Goal: Obtain resource: Download file/media

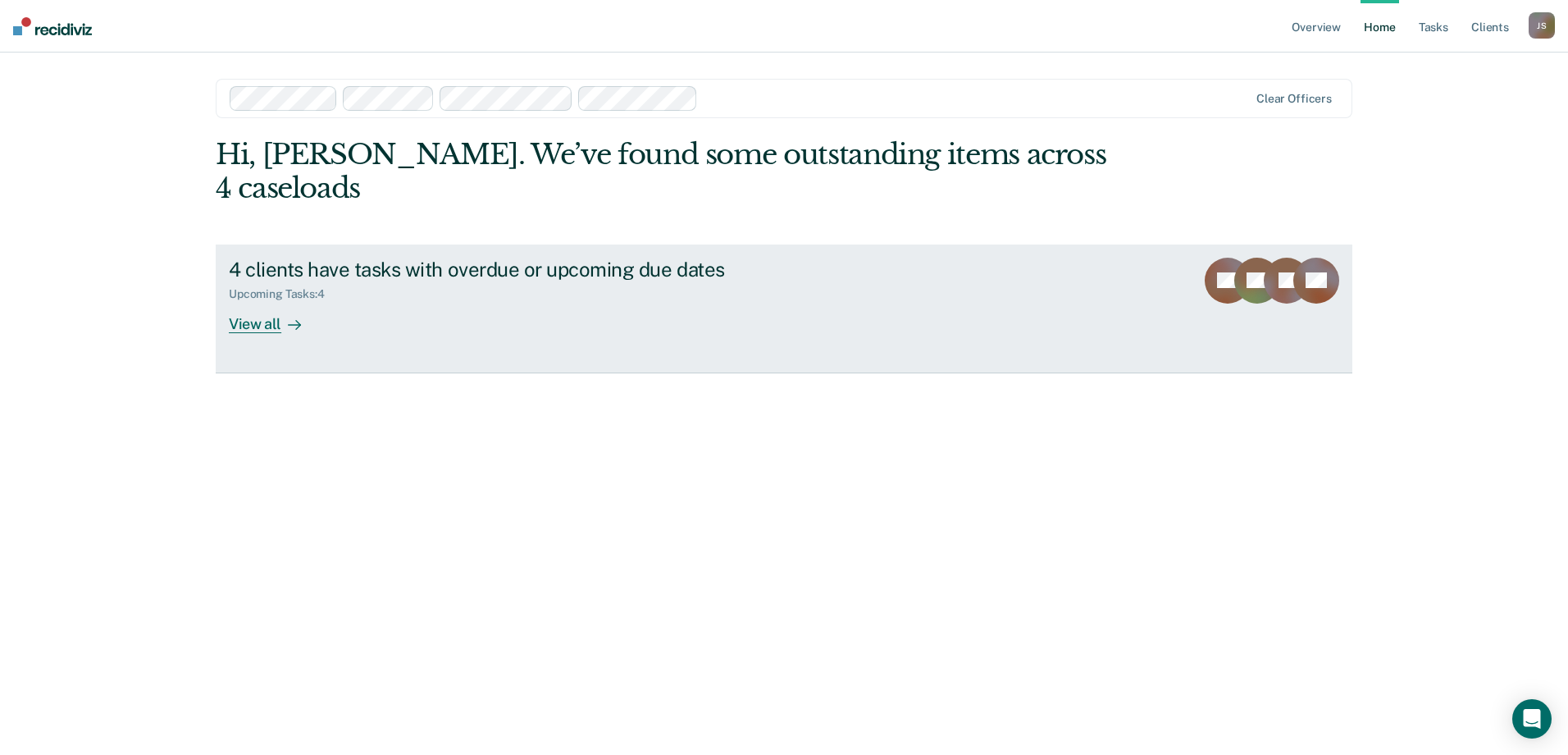
click at [262, 301] on div "View all" at bounding box center [275, 317] width 92 height 32
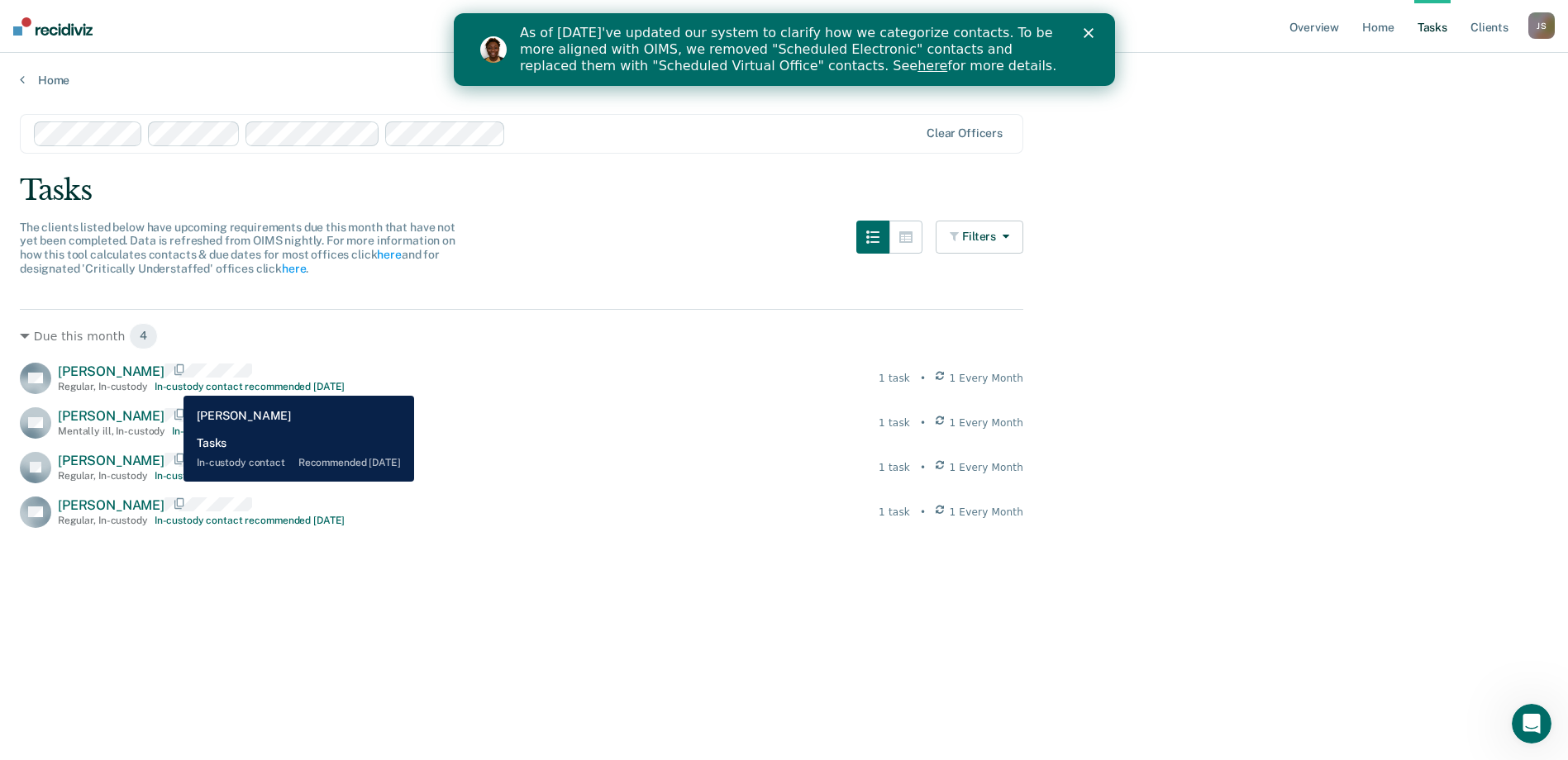
click at [172, 383] on div "In-custody contact recommended [DATE]" at bounding box center [250, 386] width 191 height 11
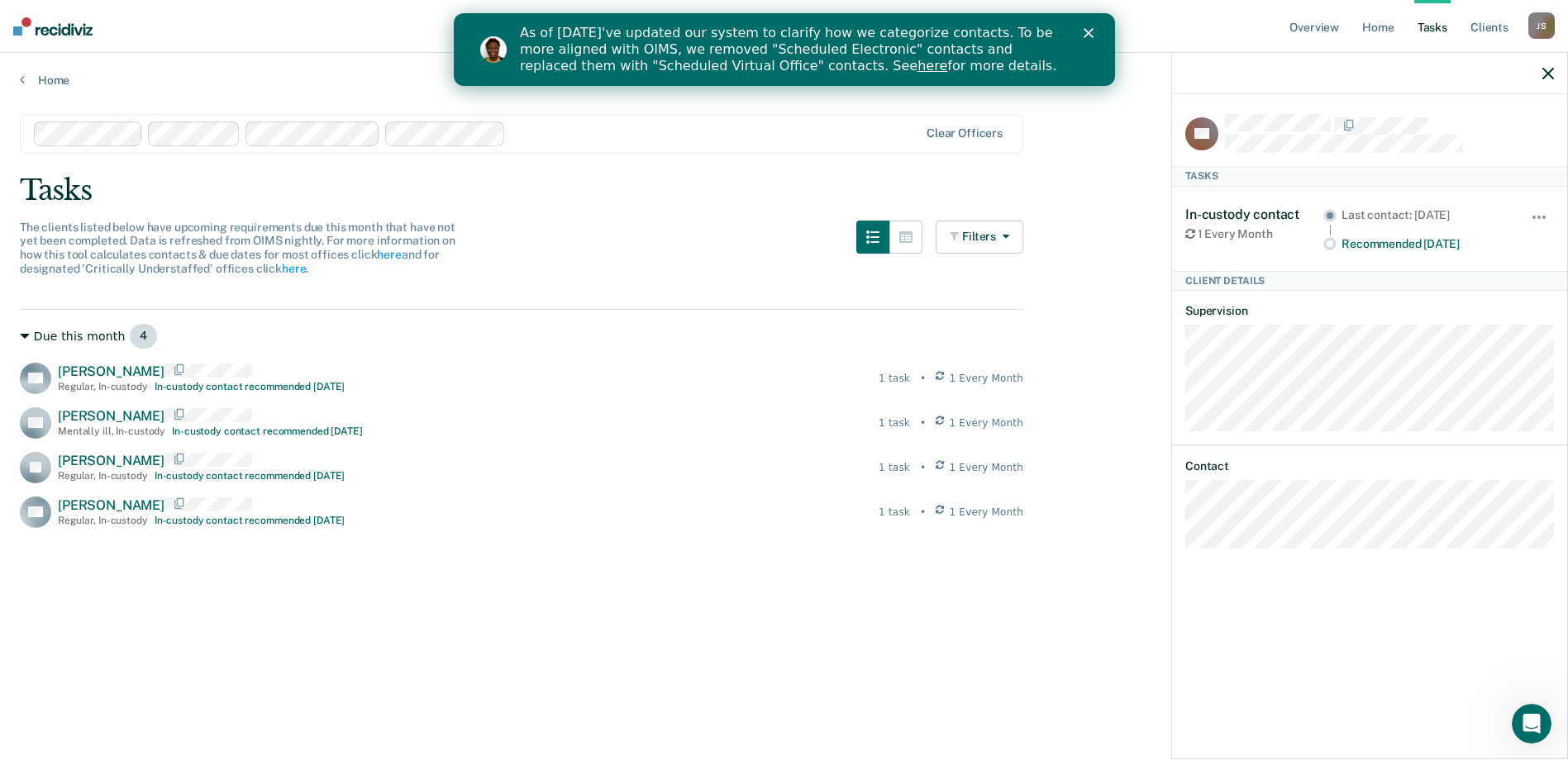
click at [53, 334] on div "Due this month 4" at bounding box center [521, 336] width 1004 height 26
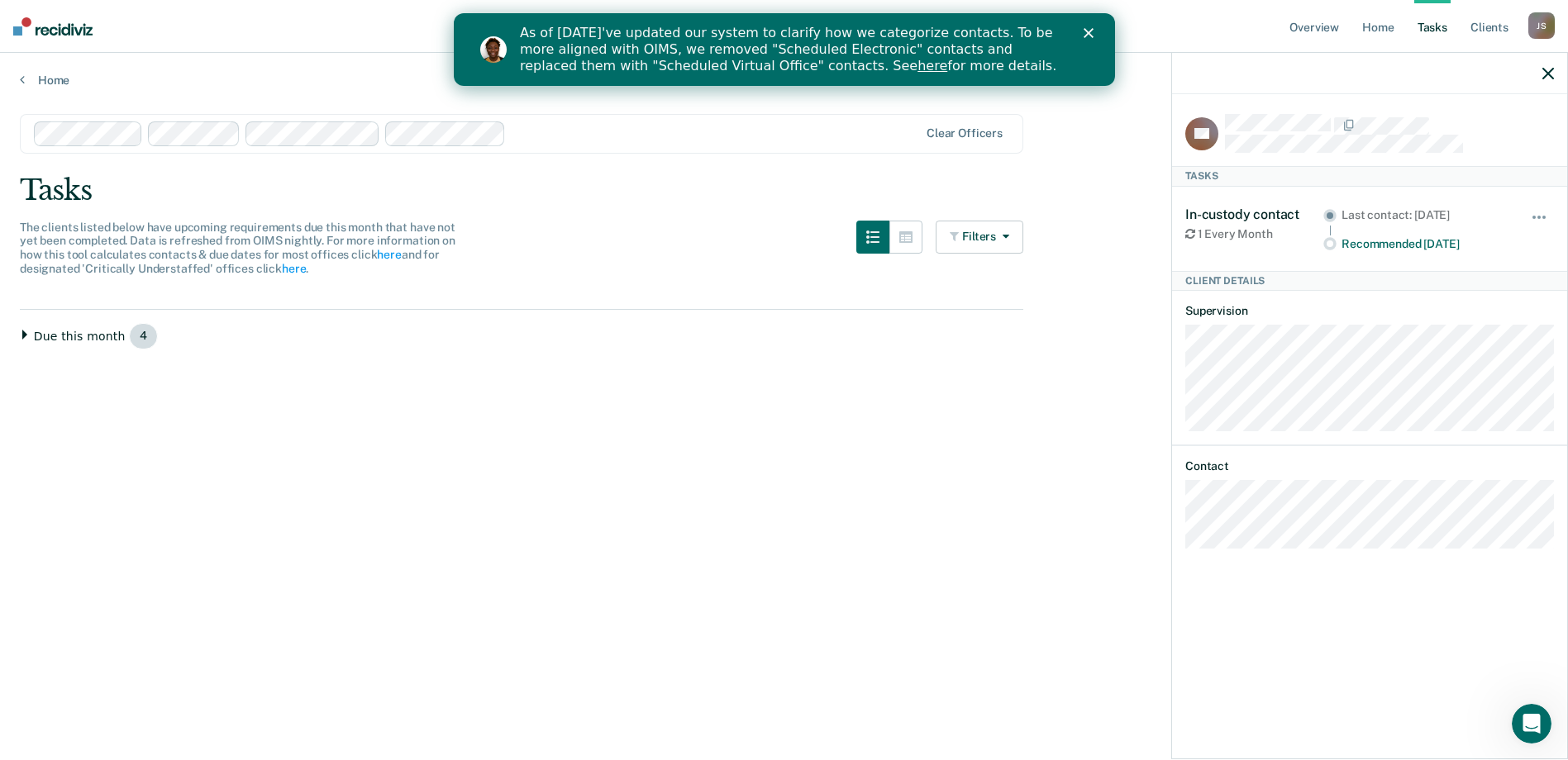
click at [53, 334] on div "Due this month 4" at bounding box center [521, 336] width 1004 height 26
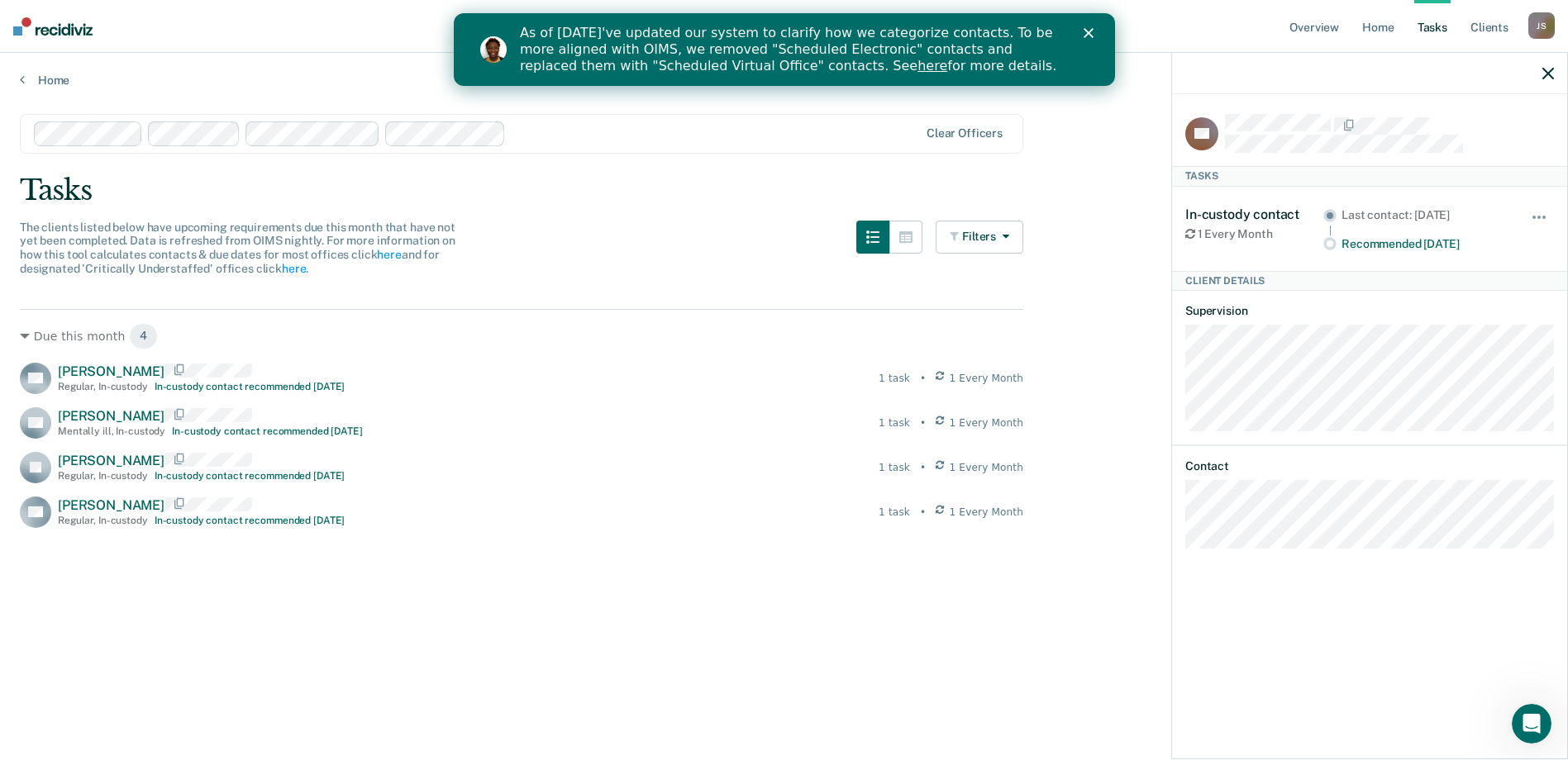
click at [9, 340] on main "Clear officers Tasks The clients listed below have upcoming requirements due th…" at bounding box center [784, 421] width 1568 height 668
drag, startPoint x: 7, startPoint y: 342, endPoint x: 351, endPoint y: 531, distance: 392.5
click at [351, 531] on main "Clear officers Tasks The clients listed below have upcoming requirements due th…" at bounding box center [784, 421] width 1568 height 668
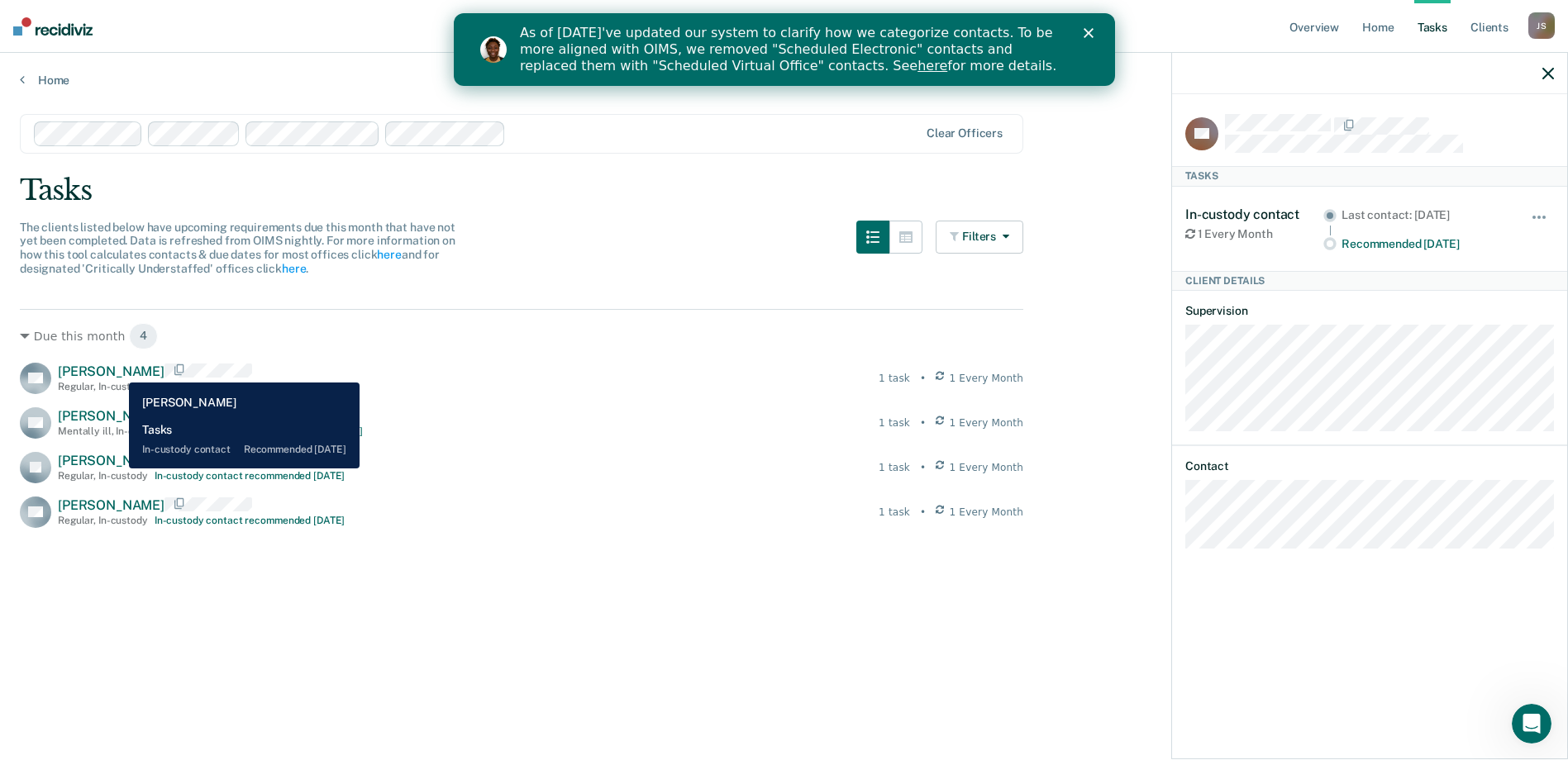
copy div "Due this month 4 PG [PERSON_NAME] Regular , In-custody In-custody contact recom…"
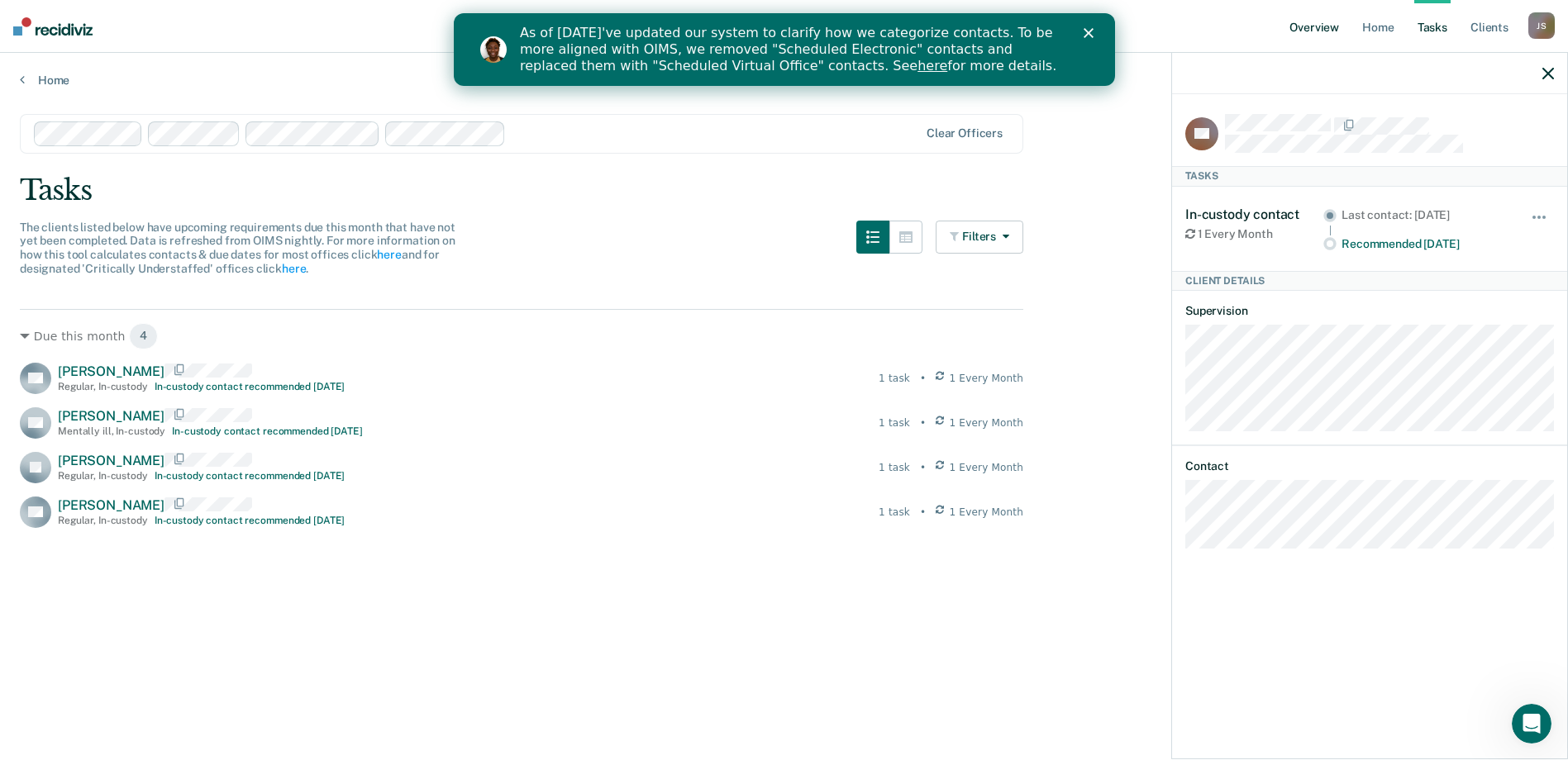
click at [1307, 28] on link "Overview" at bounding box center [1315, 26] width 57 height 53
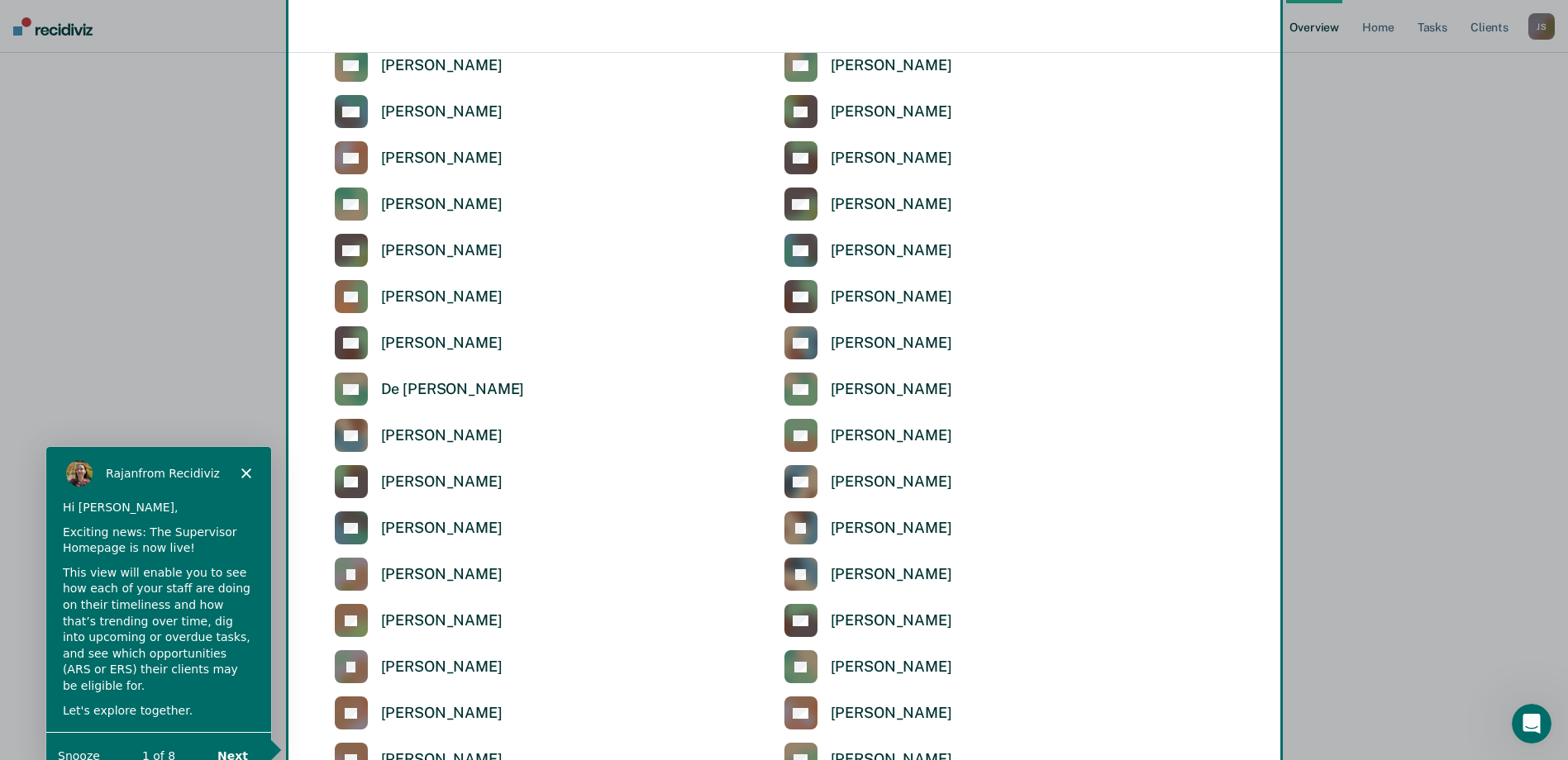
scroll to position [2916, 0]
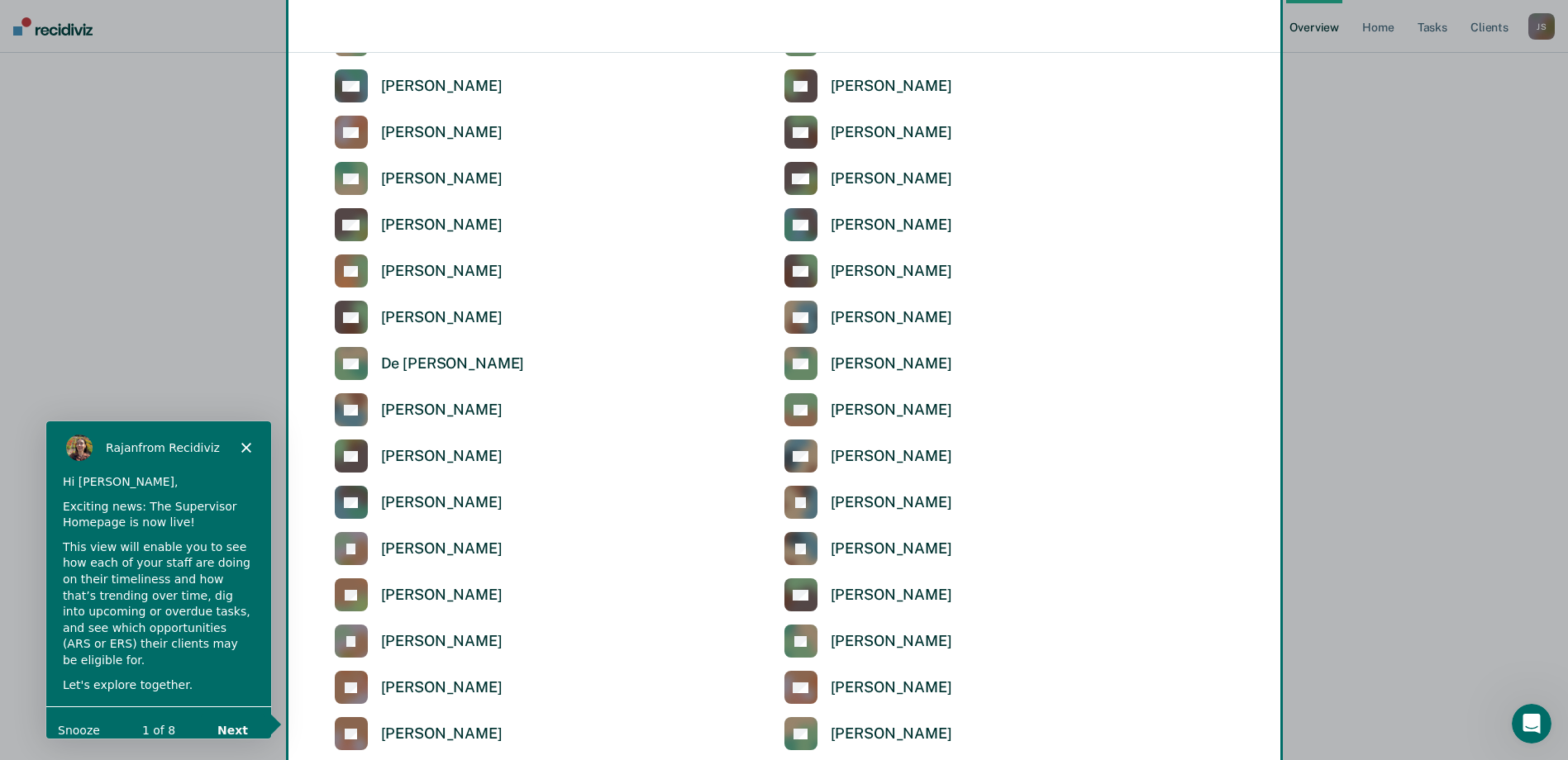
click at [455, 543] on div "Product tour overlay" at bounding box center [784, 380] width 1568 height 760
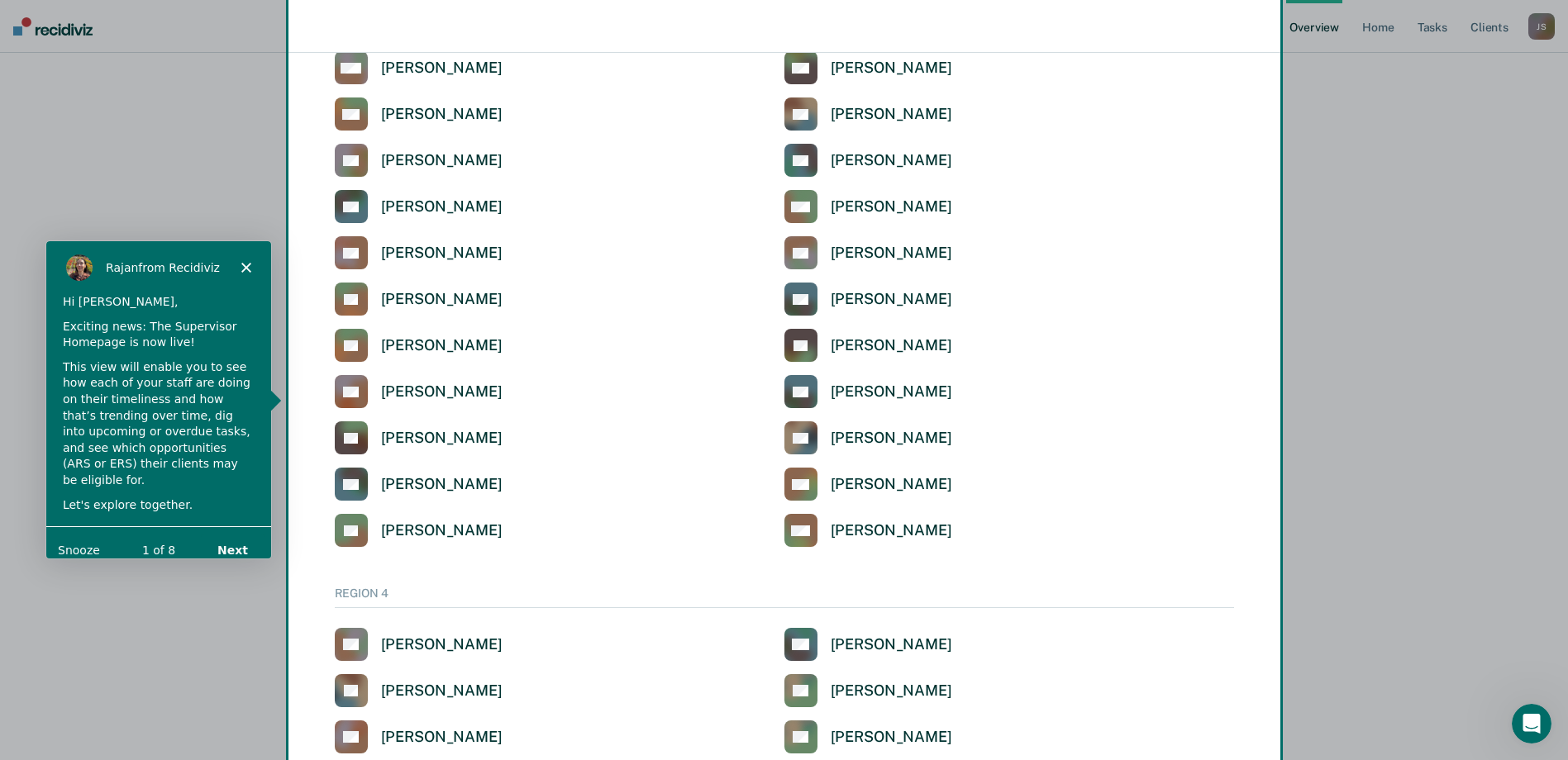
scroll to position [3742, 0]
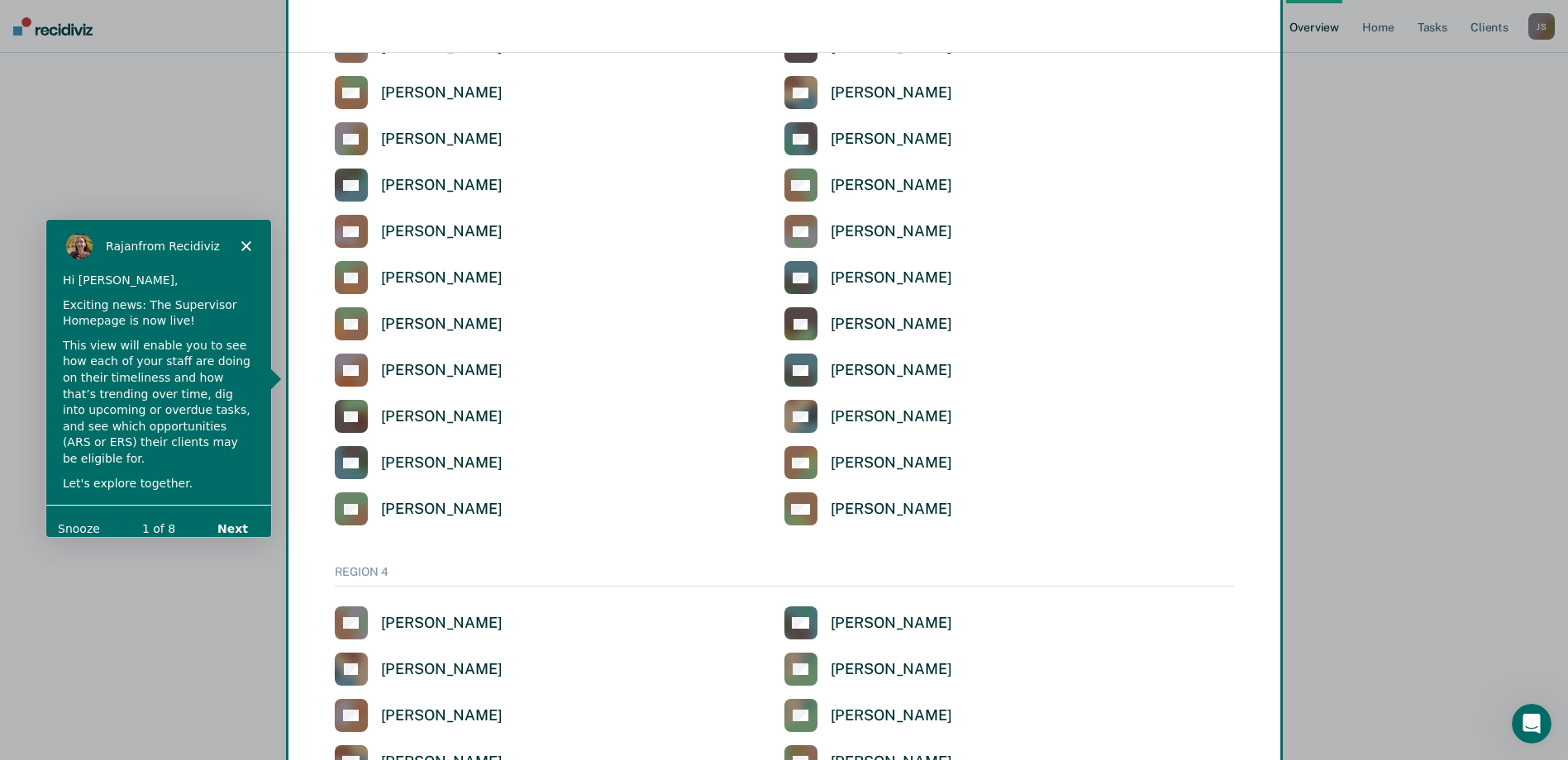
click at [245, 521] on button "Next" at bounding box center [231, 527] width 64 height 34
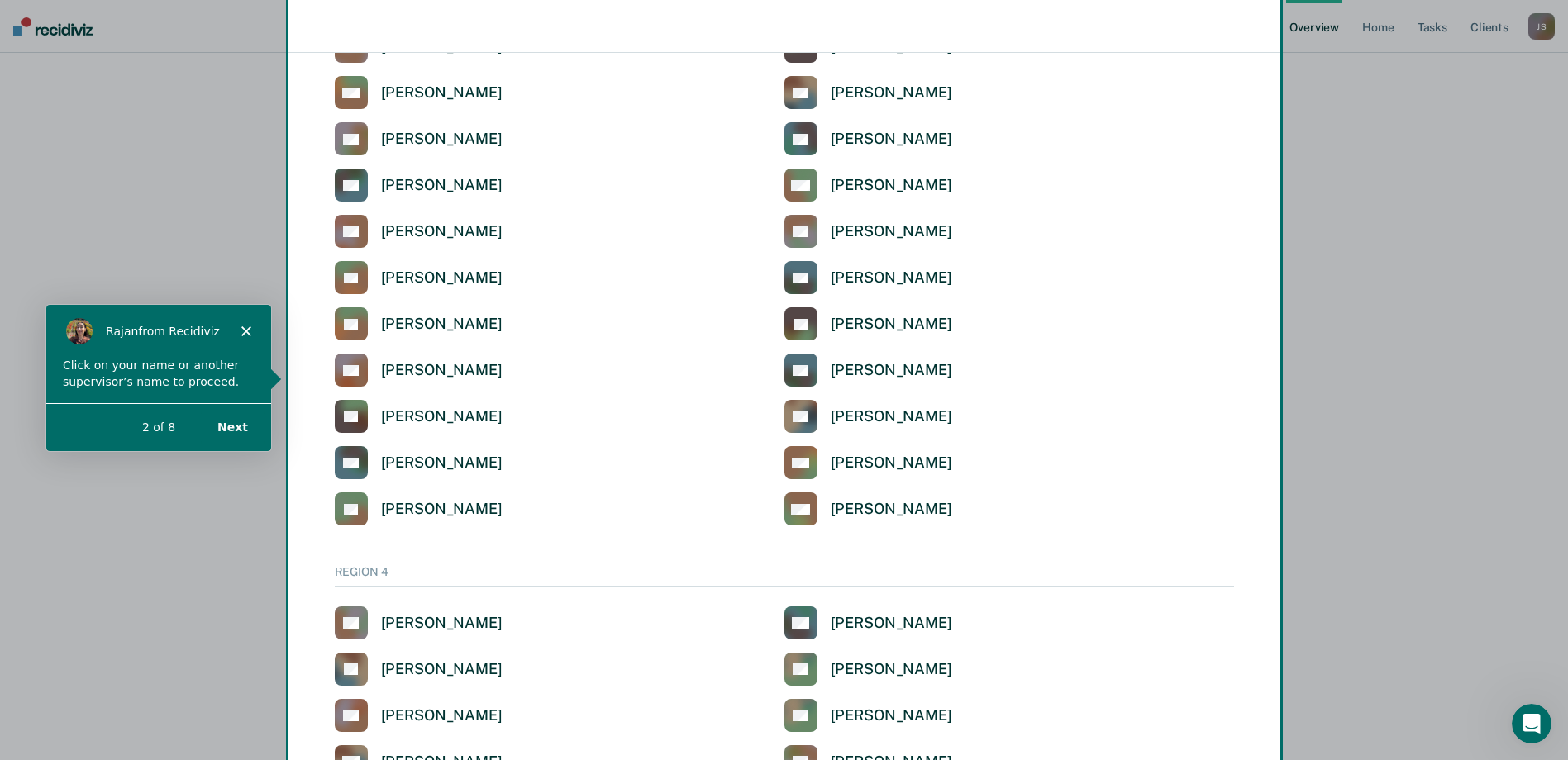
scroll to position [0, 0]
click at [361, 323] on div "Product tour overlay" at bounding box center [784, 380] width 1568 height 760
click at [411, 323] on div "Product tour overlay" at bounding box center [784, 380] width 1568 height 760
click at [250, 429] on button "Next" at bounding box center [231, 426] width 64 height 34
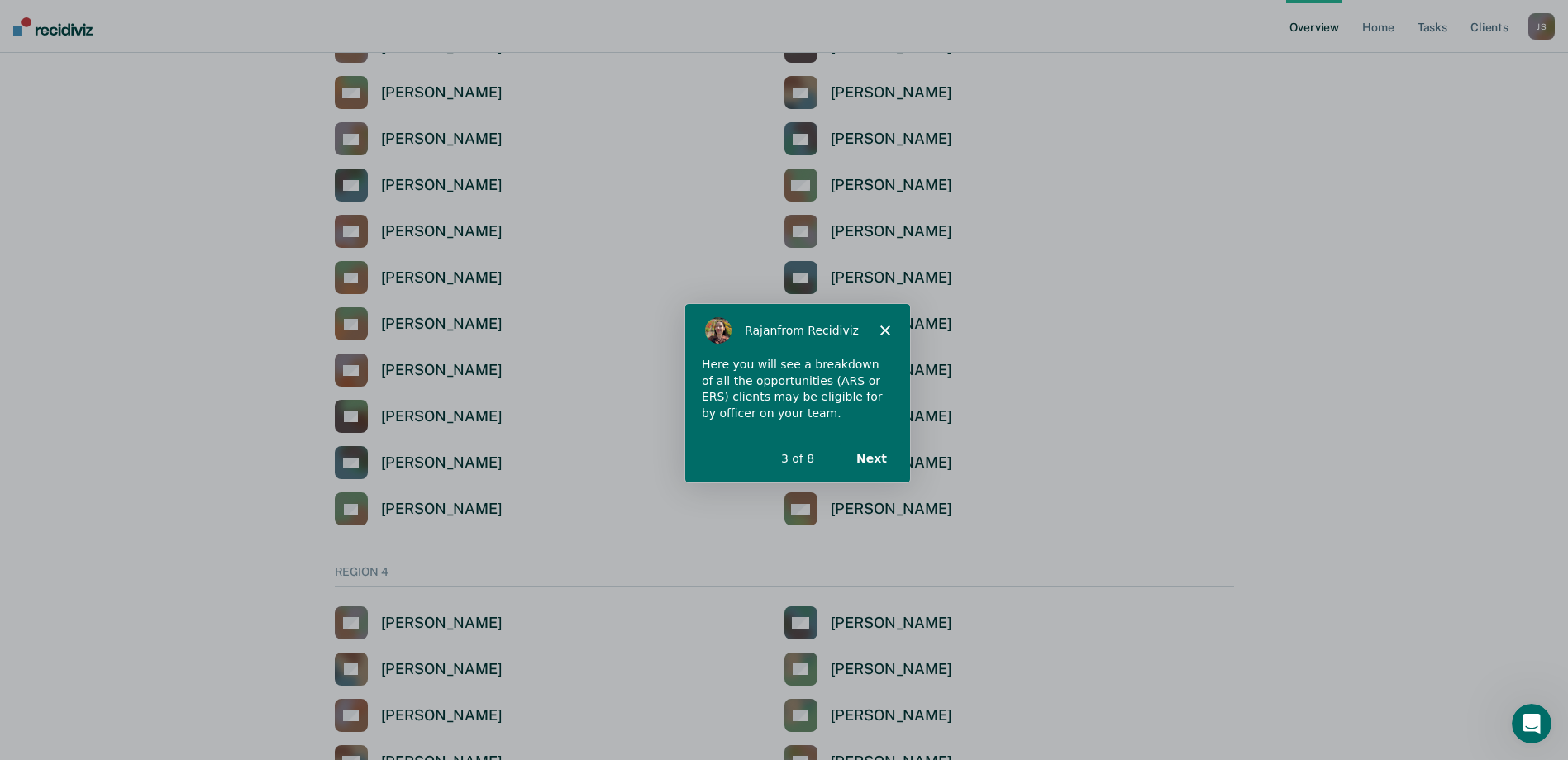
click at [866, 457] on button "Next" at bounding box center [870, 457] width 64 height 34
click at [874, 460] on button "Next" at bounding box center [870, 457] width 64 height 34
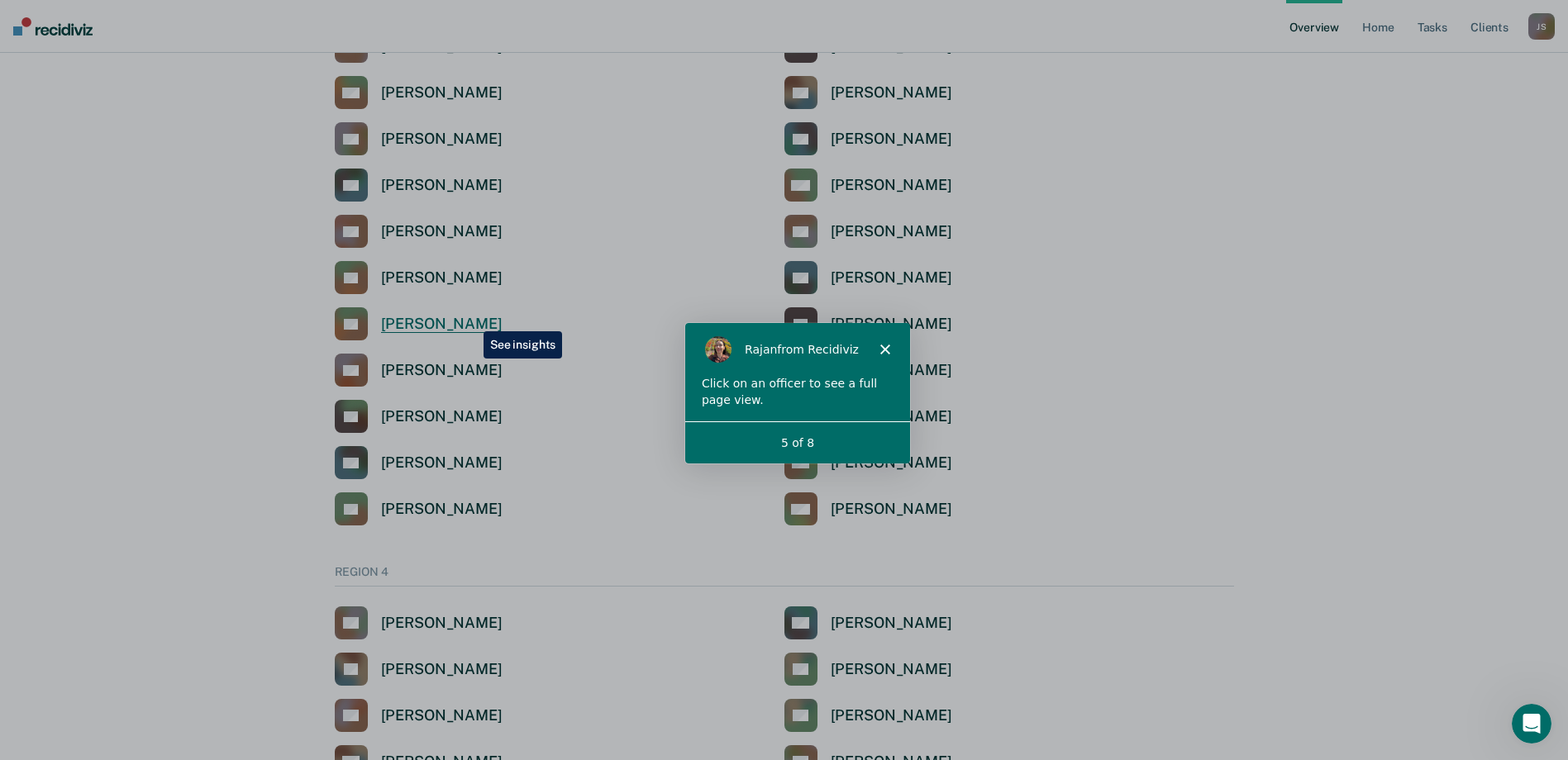
click at [471, 319] on div "[PERSON_NAME]" at bounding box center [441, 324] width 122 height 19
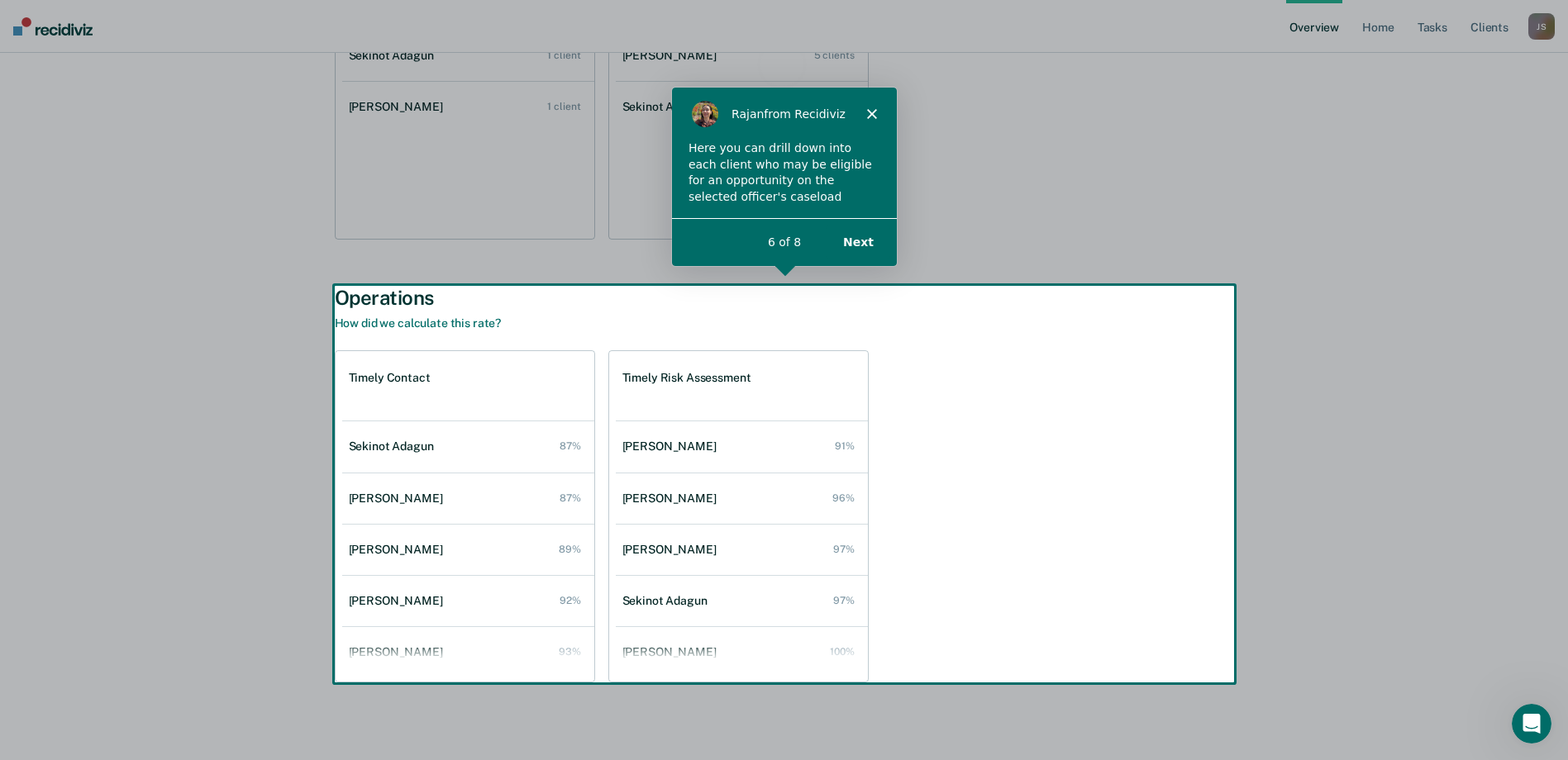
scroll to position [372, 0]
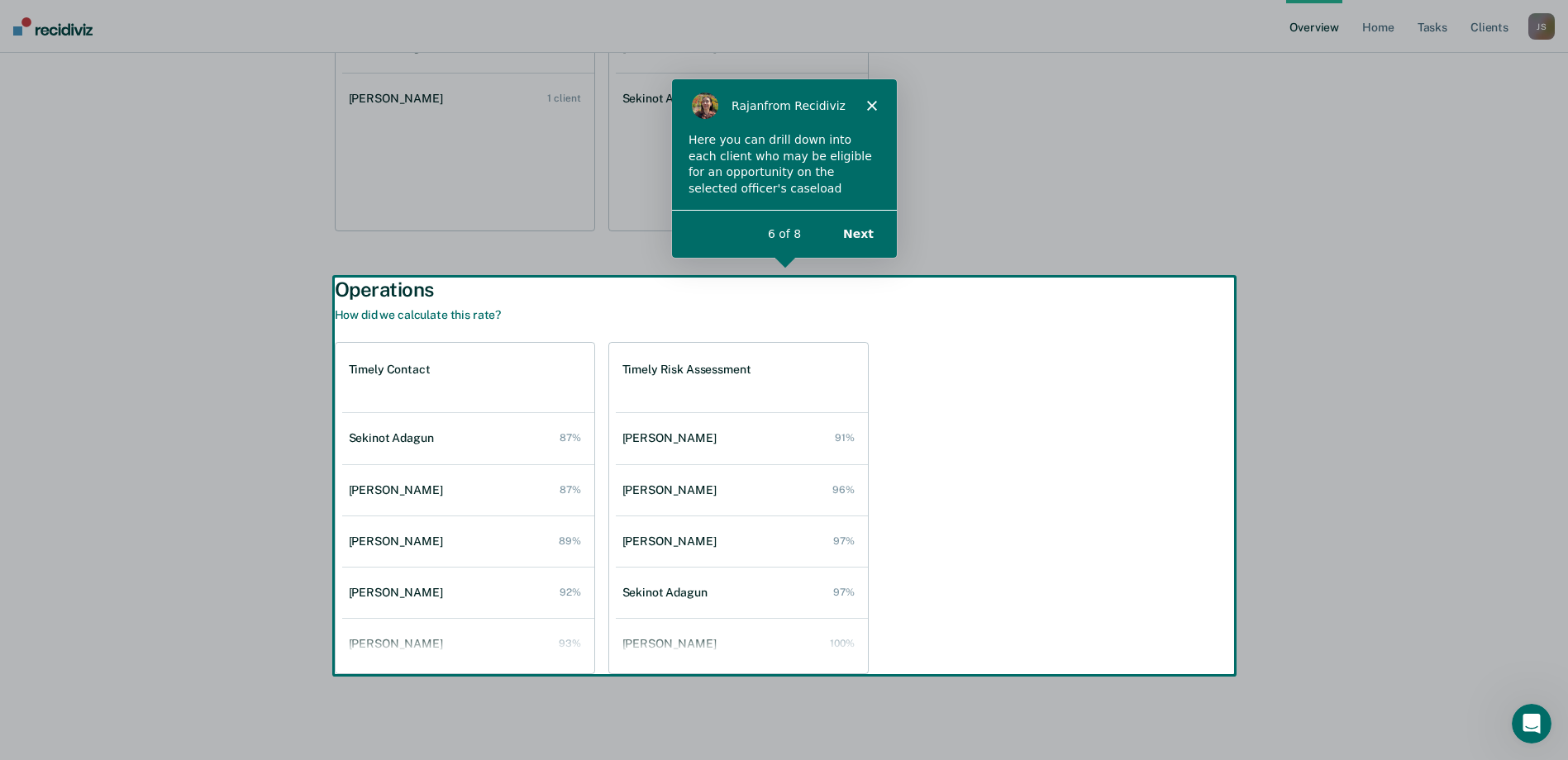
click at [395, 370] on div "Product tour overlay" at bounding box center [784, 380] width 1568 height 760
click at [858, 227] on button "Next" at bounding box center [857, 233] width 64 height 34
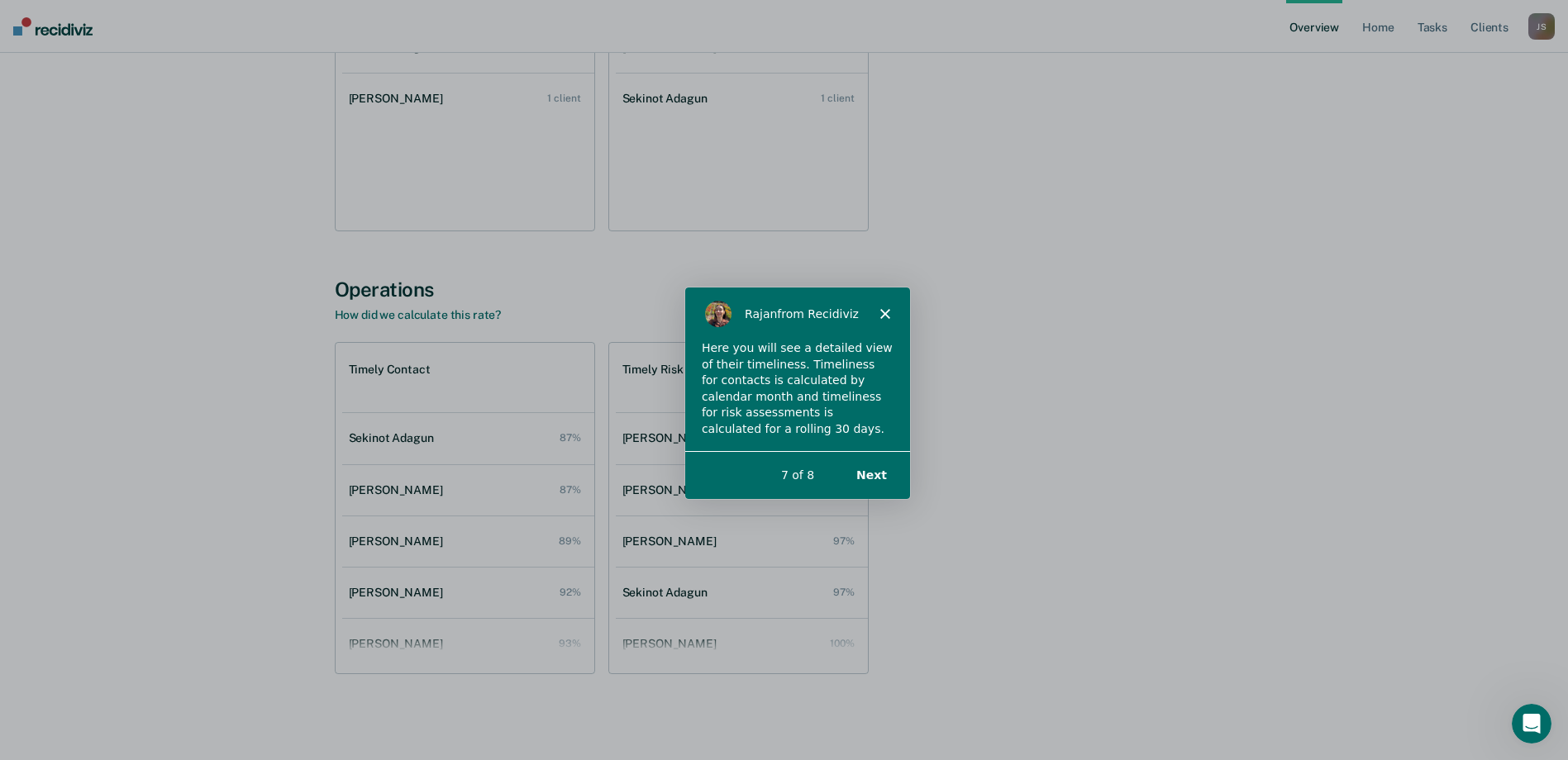
scroll to position [0, 0]
click at [874, 478] on button "Next" at bounding box center [870, 475] width 64 height 34
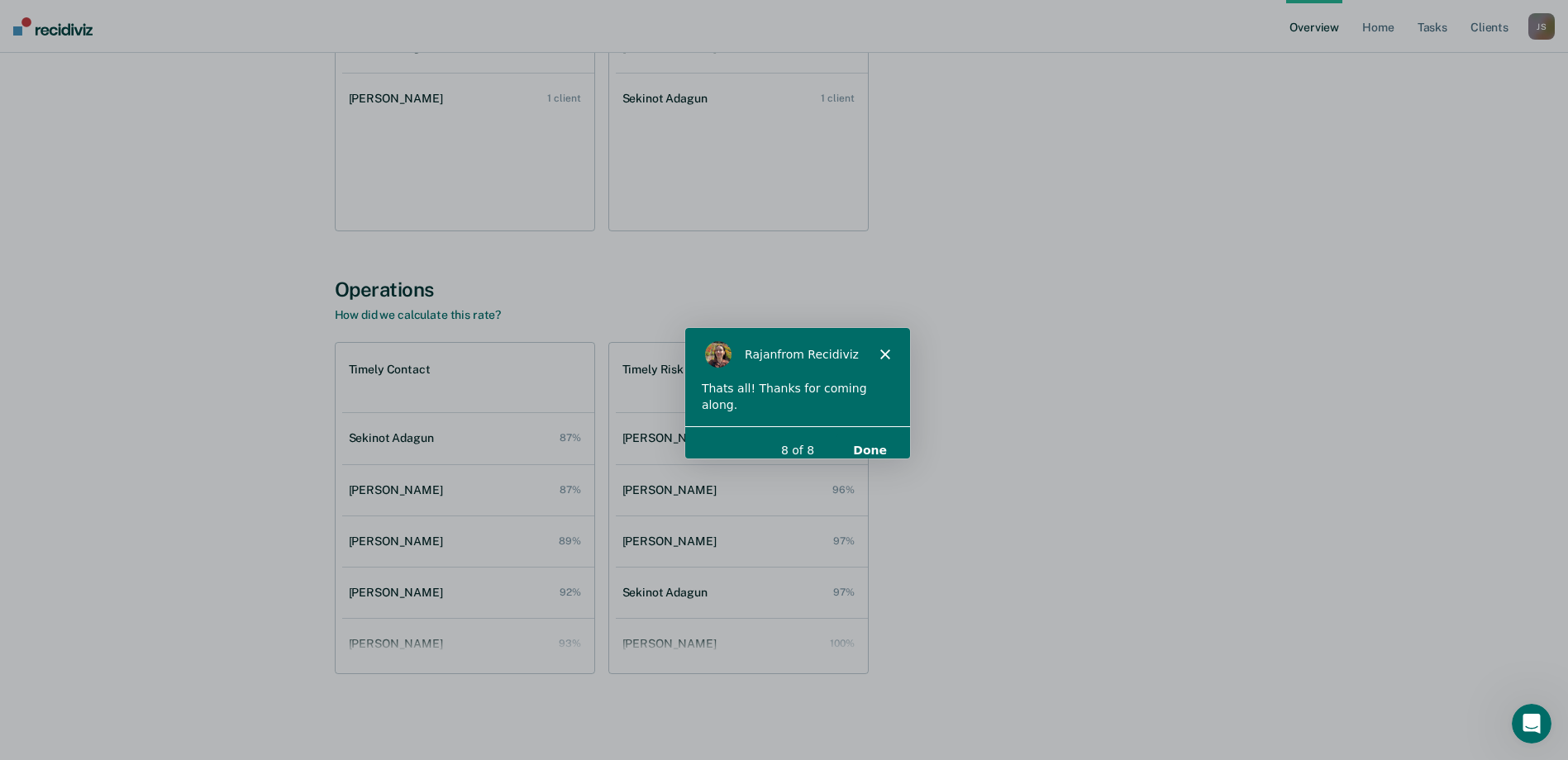
click at [876, 439] on button "Done" at bounding box center [868, 450] width 67 height 34
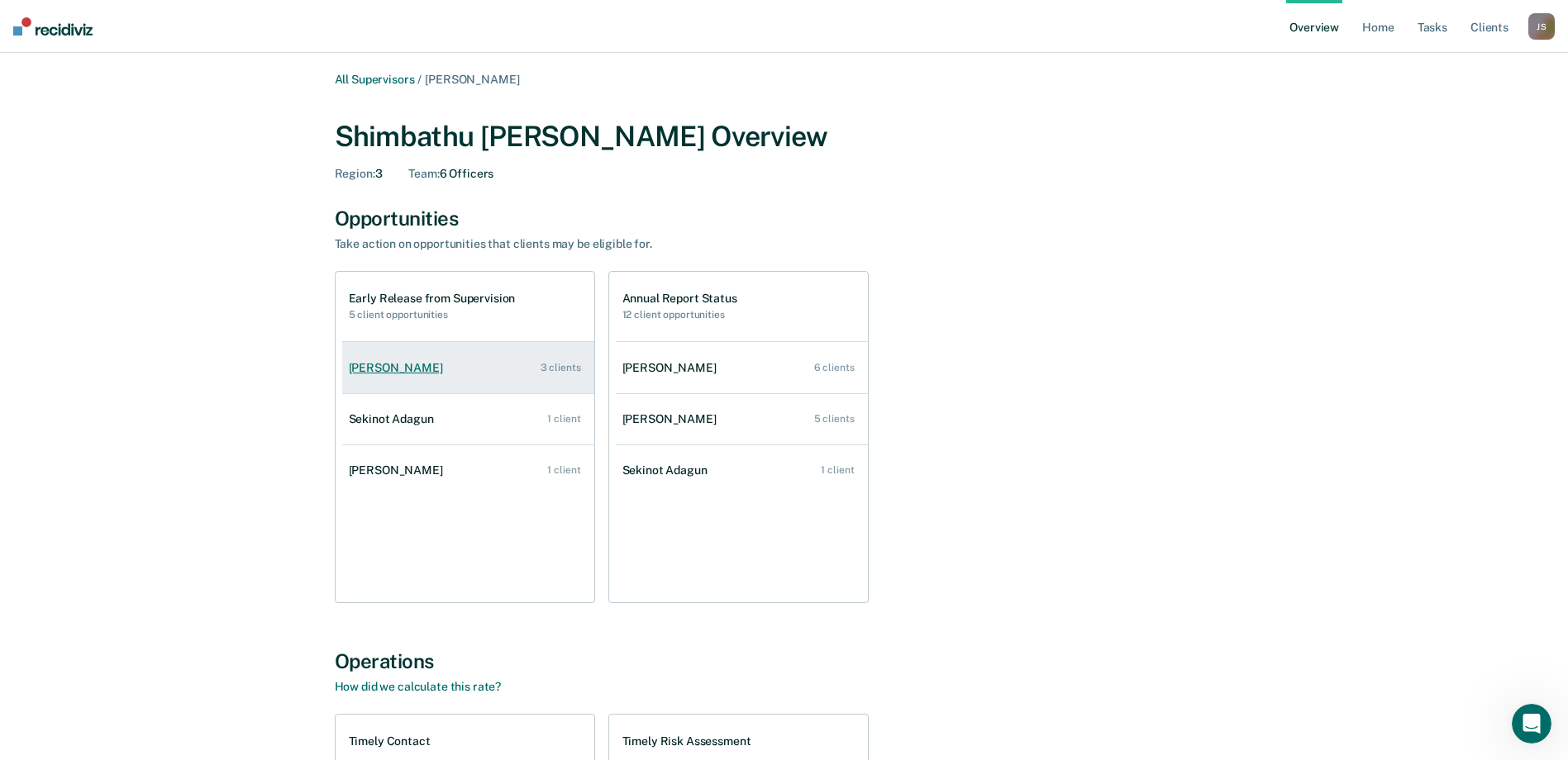
click at [454, 377] on link "[PERSON_NAME] 3 clients" at bounding box center [468, 368] width 253 height 47
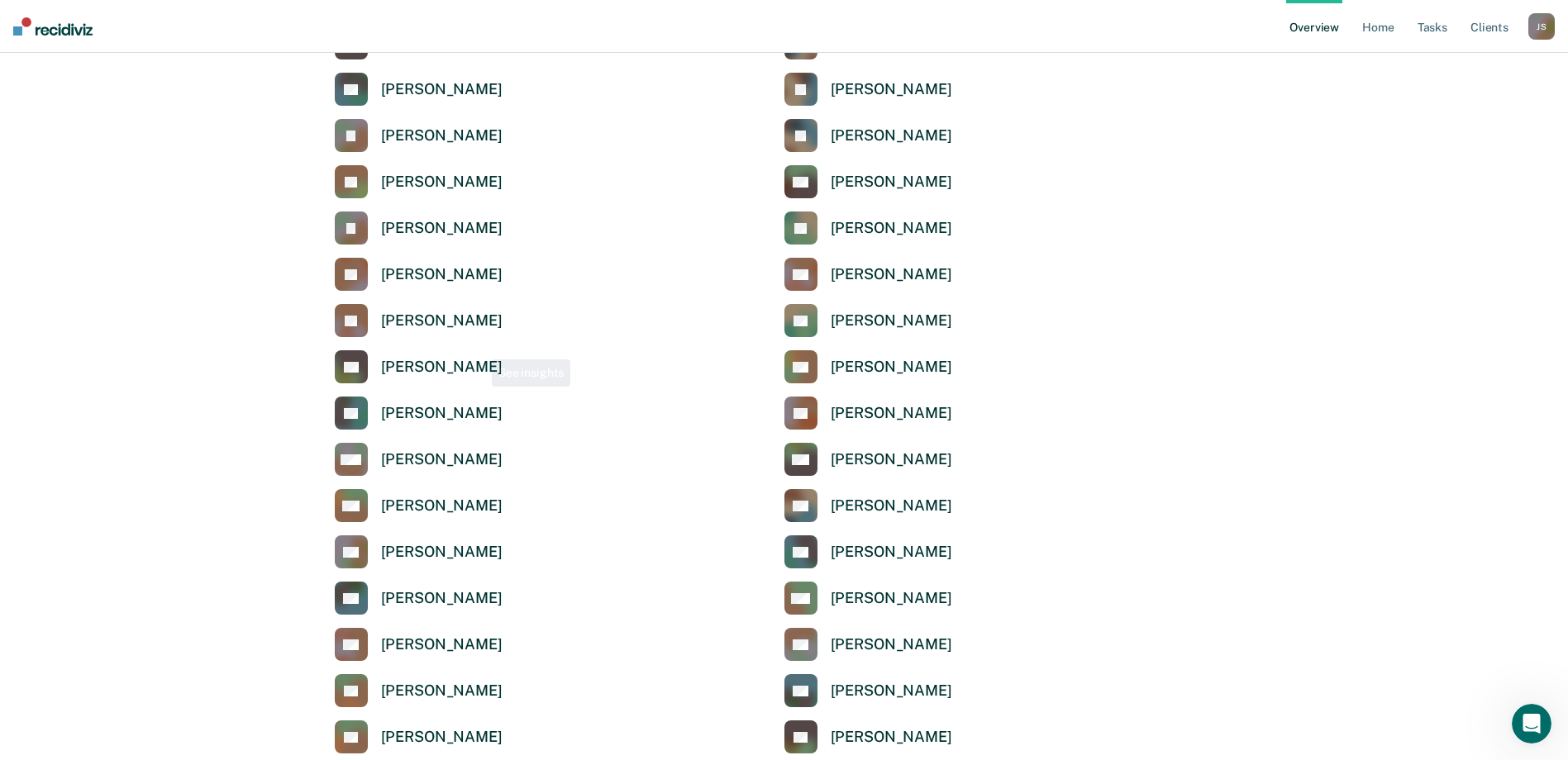
scroll to position [3246, 0]
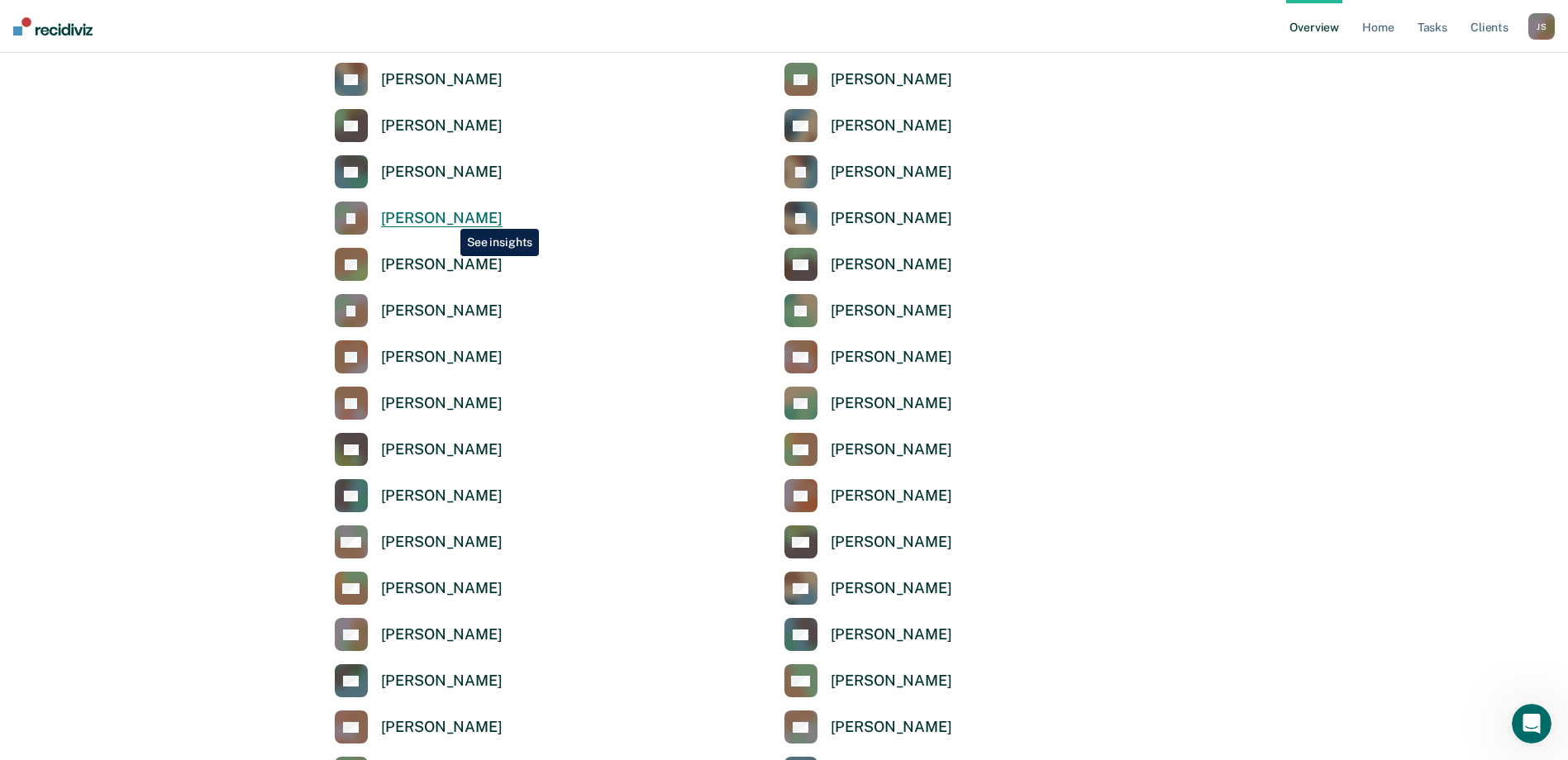
click at [448, 217] on div "[PERSON_NAME]" at bounding box center [441, 218] width 122 height 19
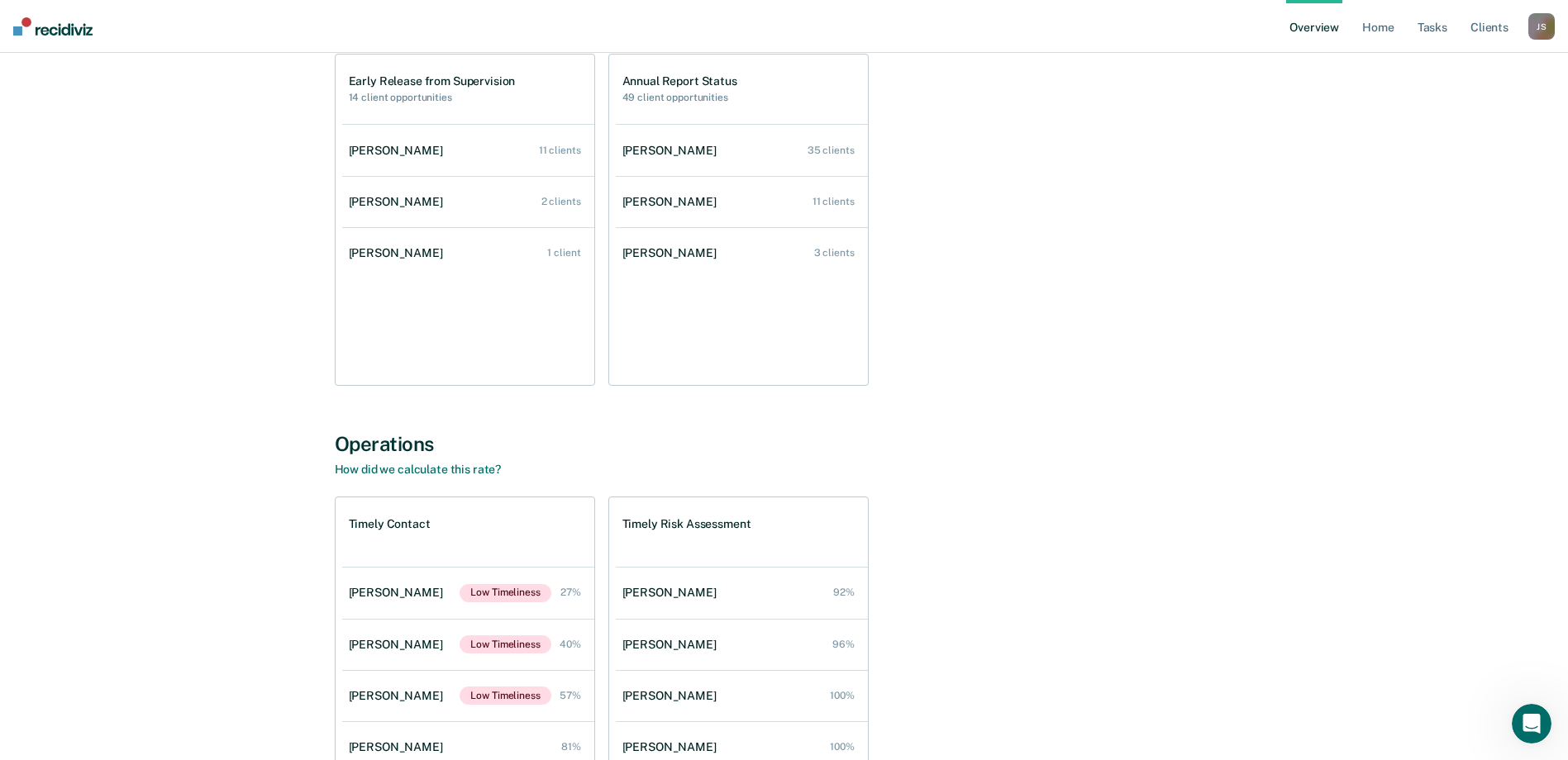
scroll to position [331, 0]
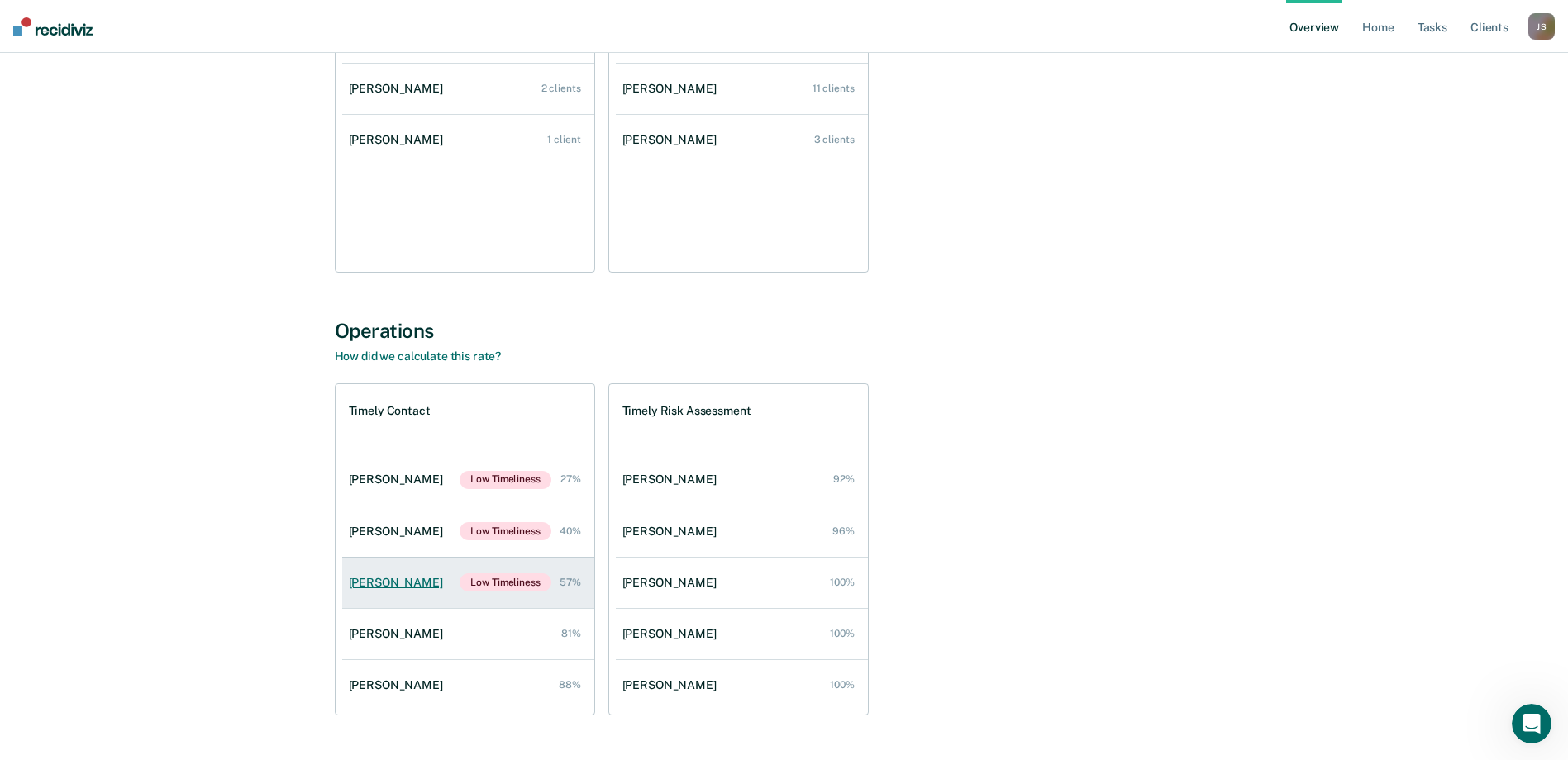
click at [383, 581] on div "[PERSON_NAME]" at bounding box center [399, 582] width 101 height 14
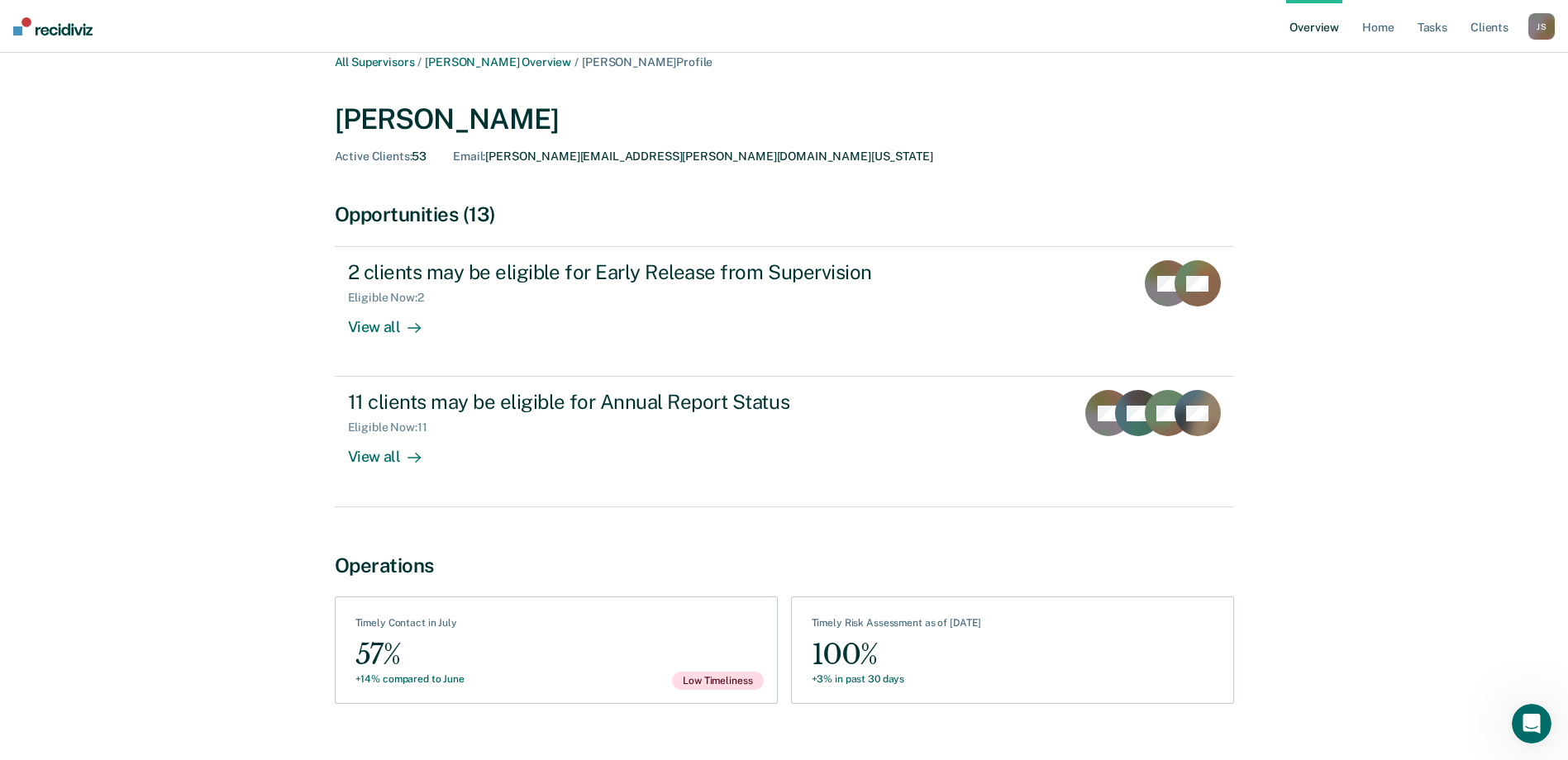
scroll to position [47, 0]
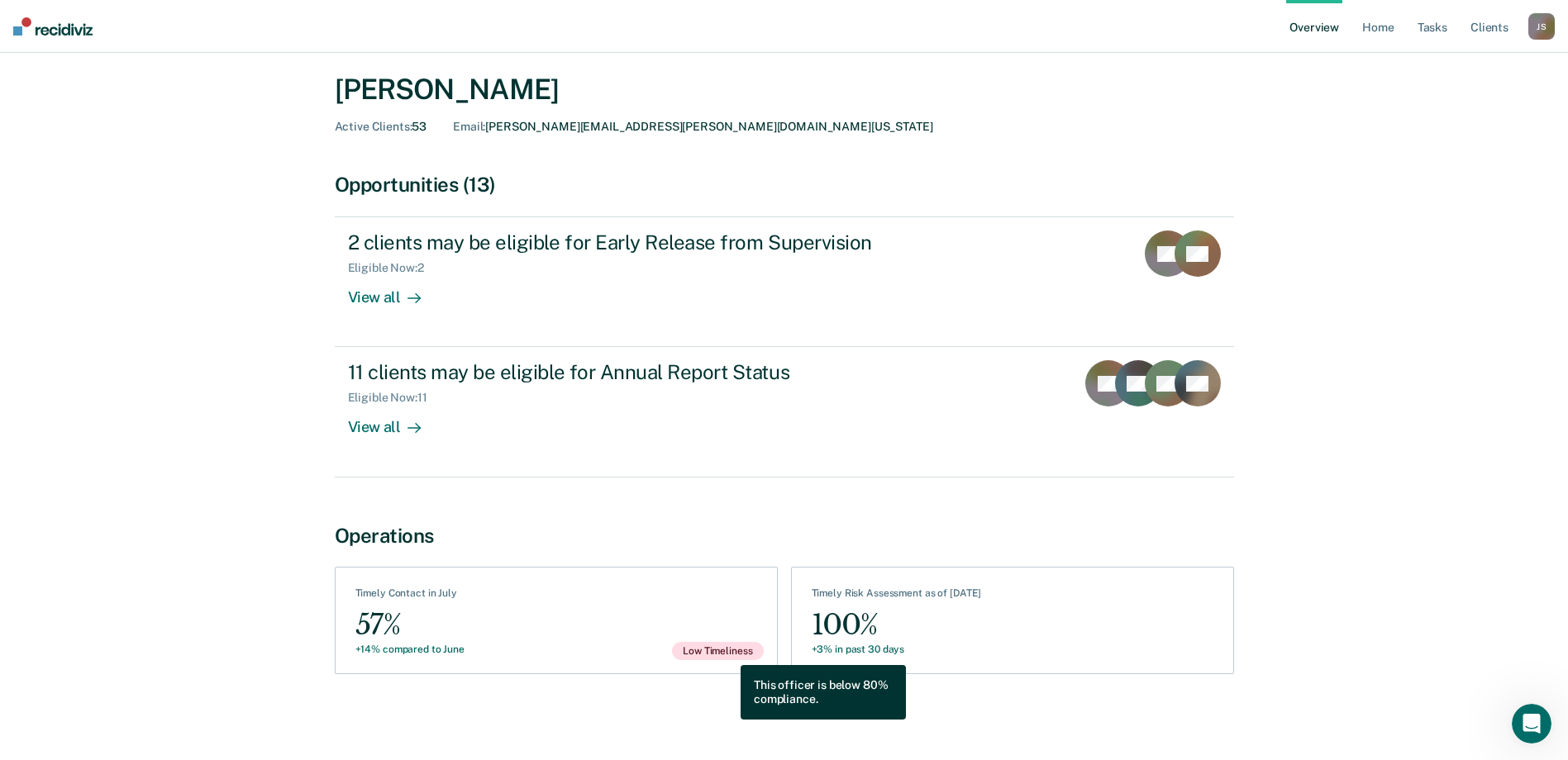
click at [728, 653] on span "Low Timeliness" at bounding box center [717, 650] width 90 height 18
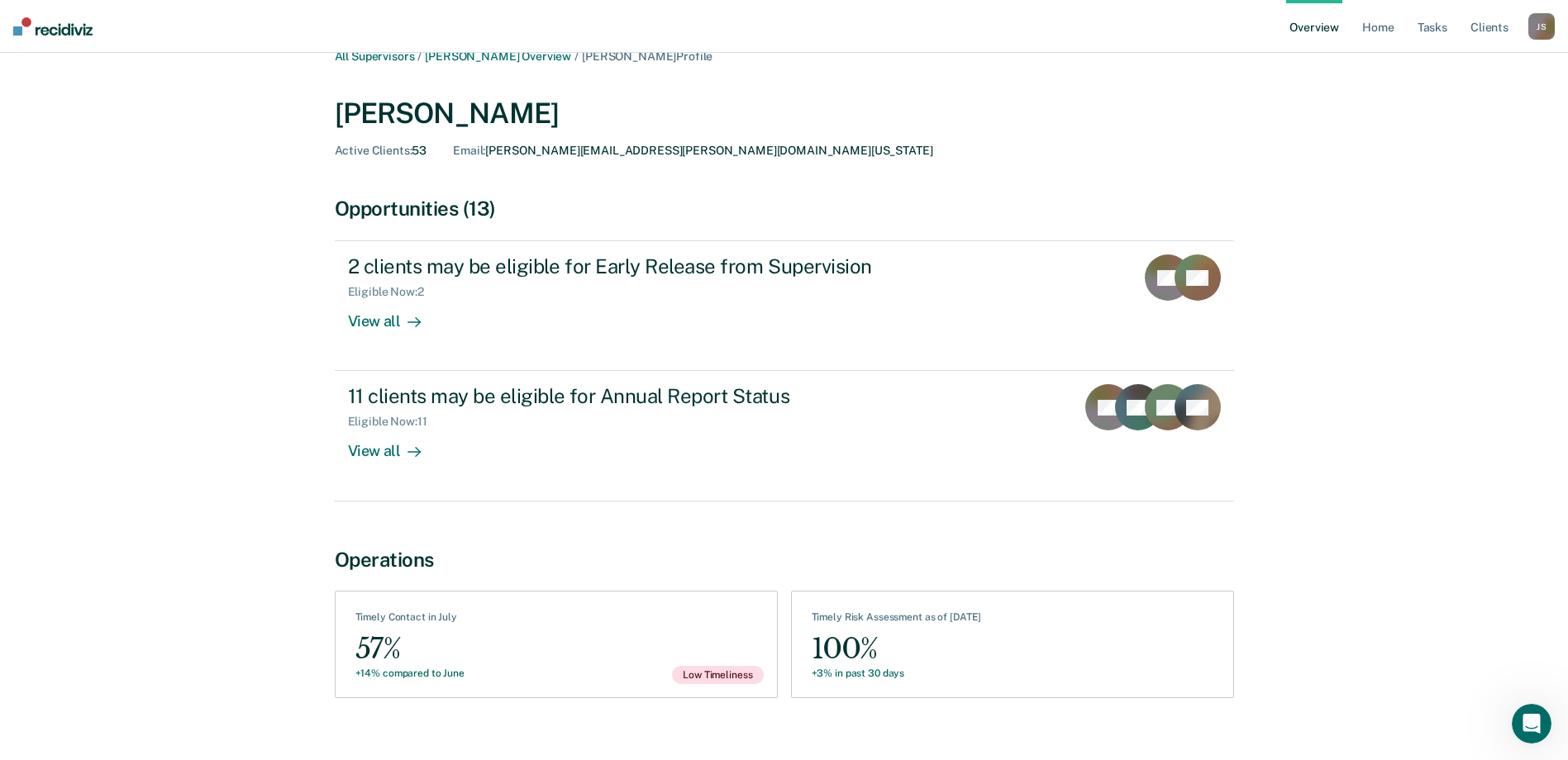
scroll to position [0, 0]
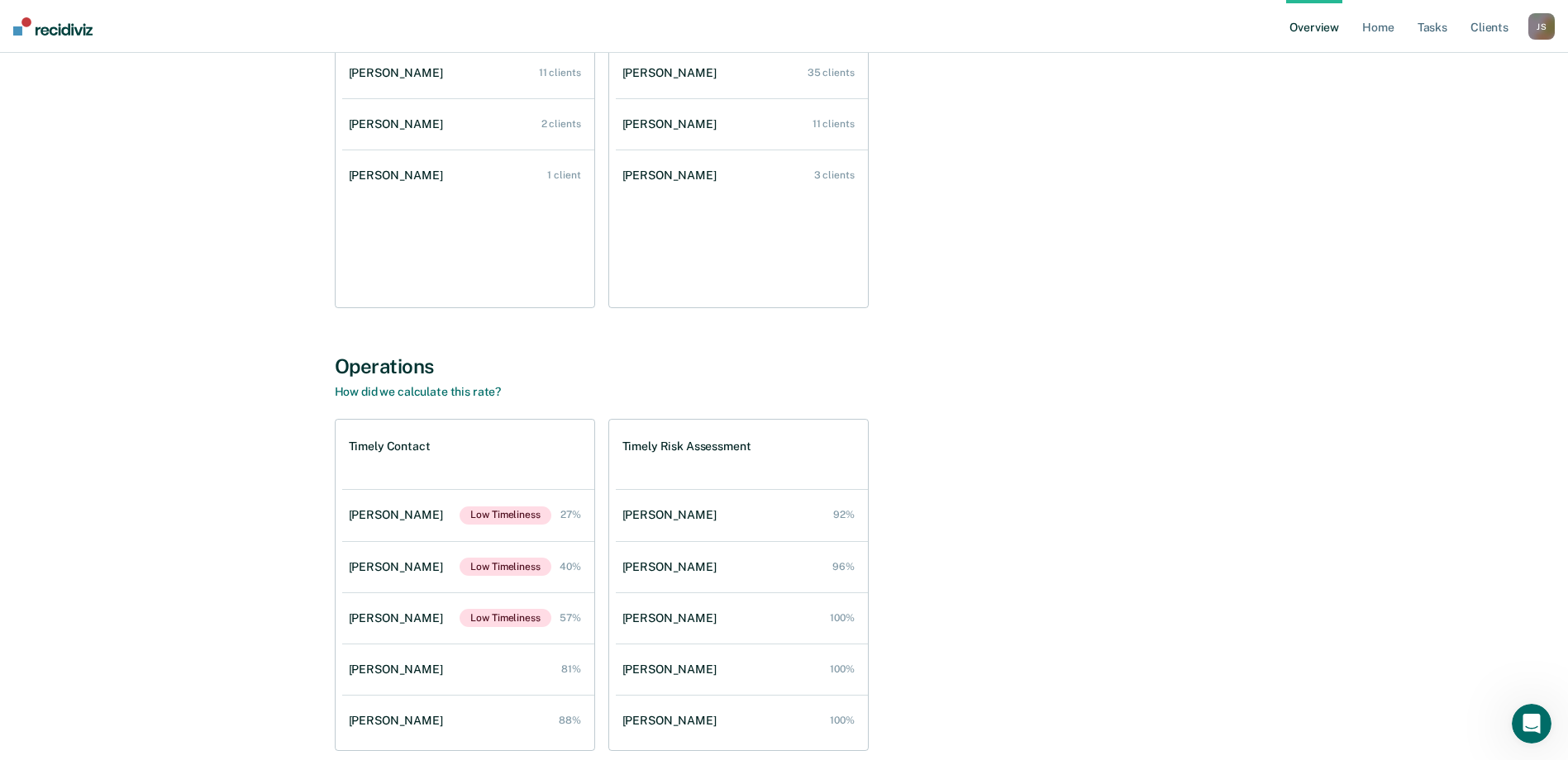
scroll to position [372, 0]
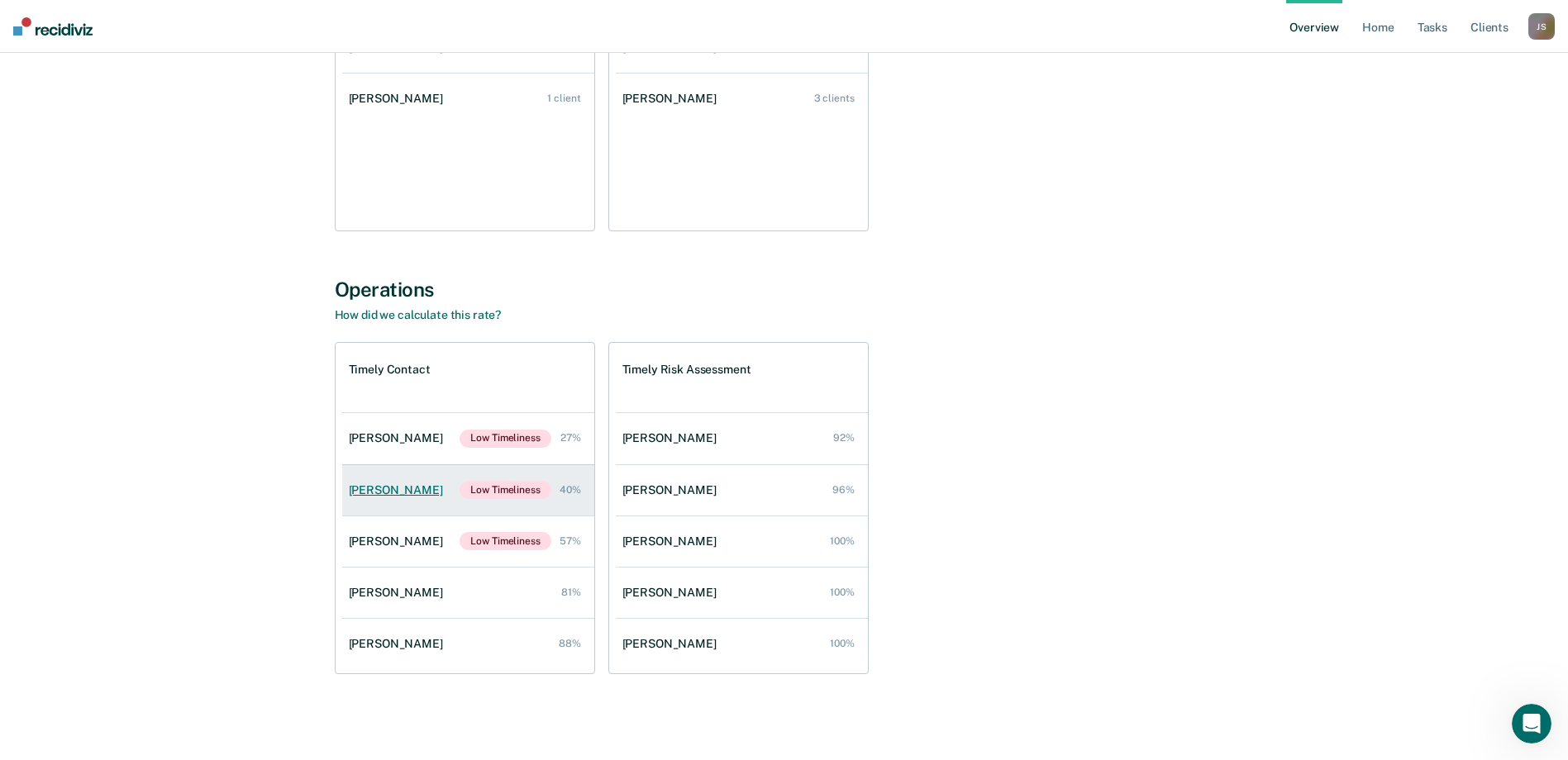
click at [414, 489] on div "[PERSON_NAME]" at bounding box center [399, 490] width 101 height 14
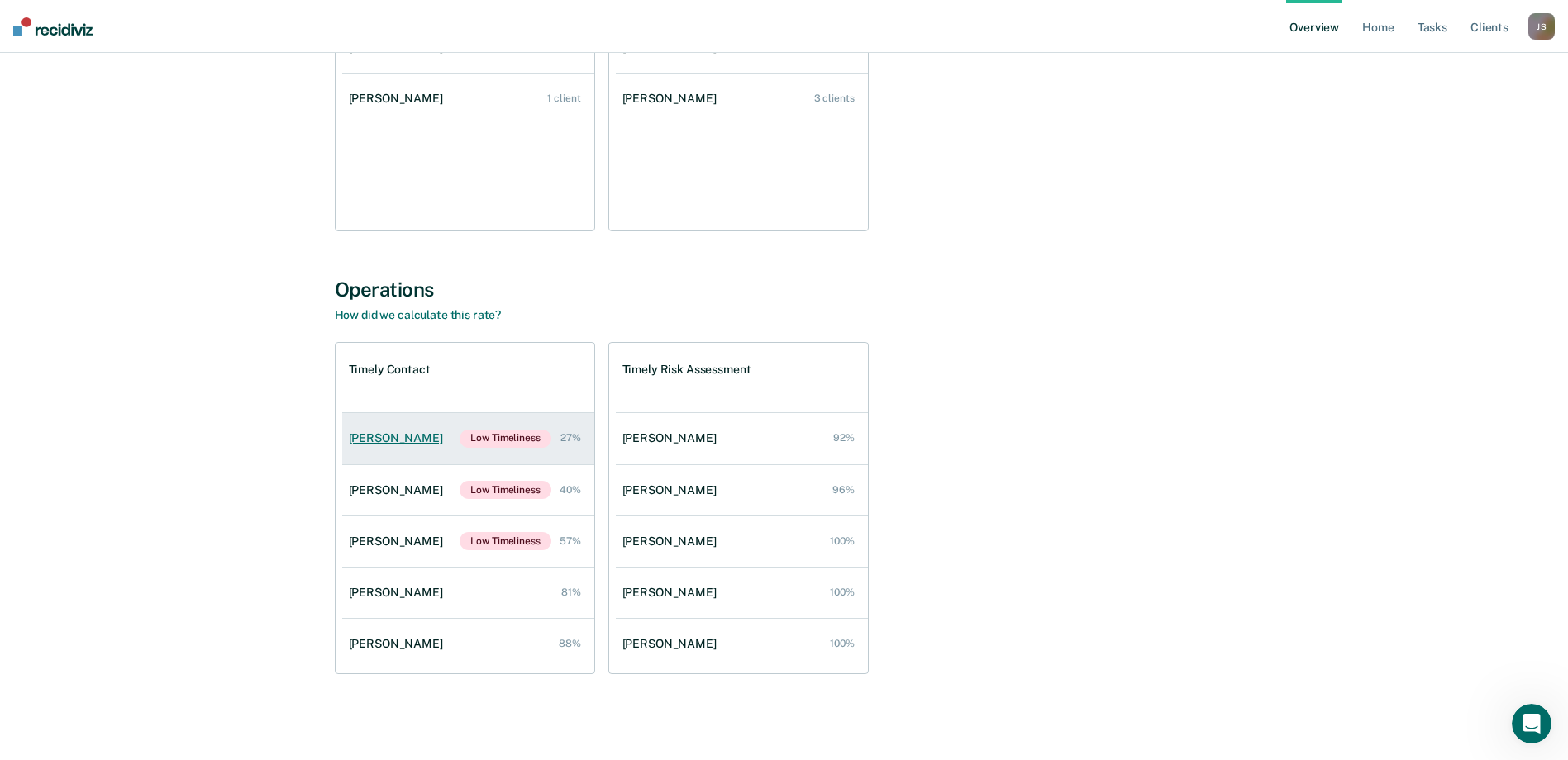
click at [380, 438] on div "[PERSON_NAME]" at bounding box center [399, 438] width 101 height 14
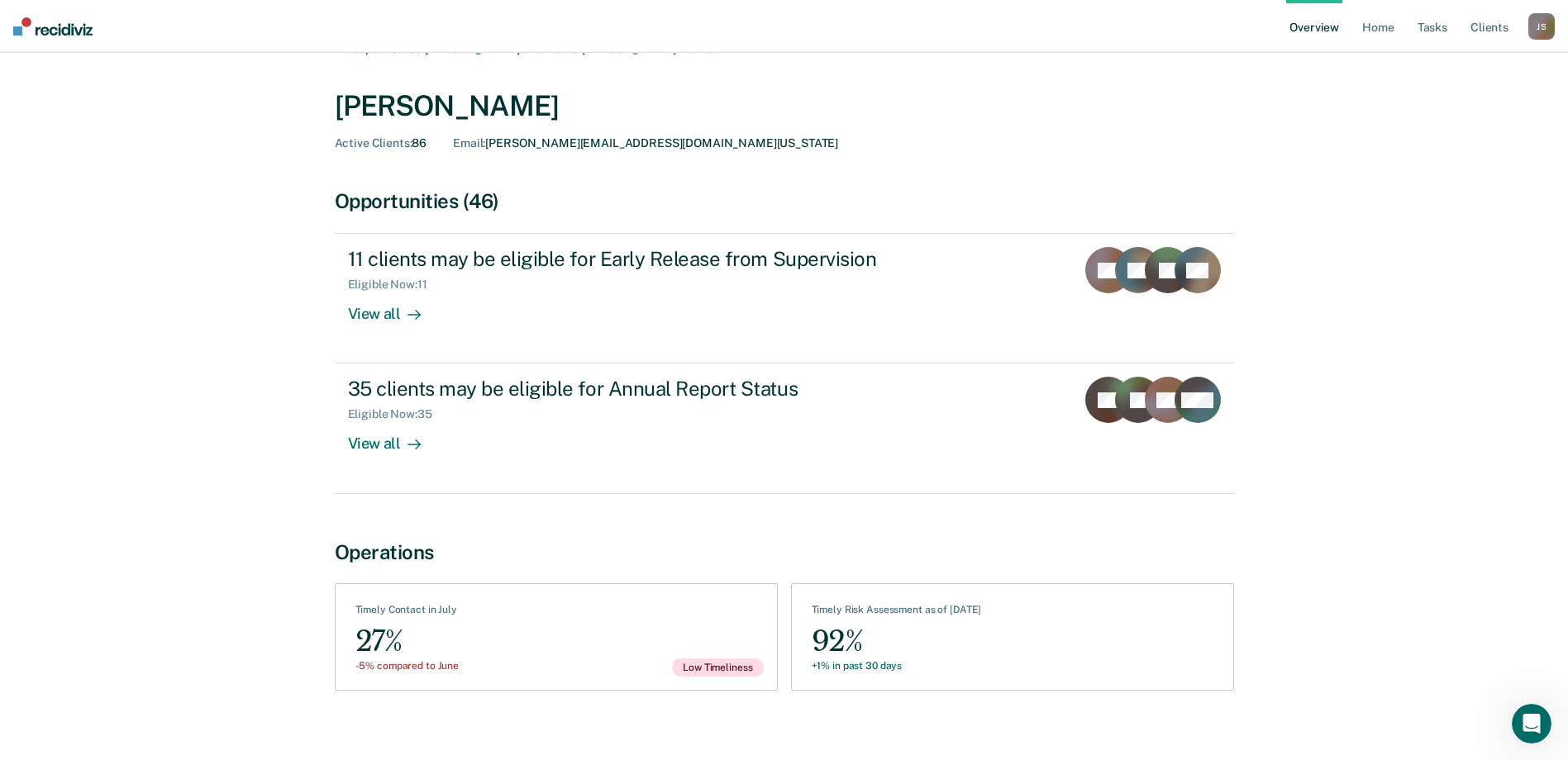
scroll to position [47, 0]
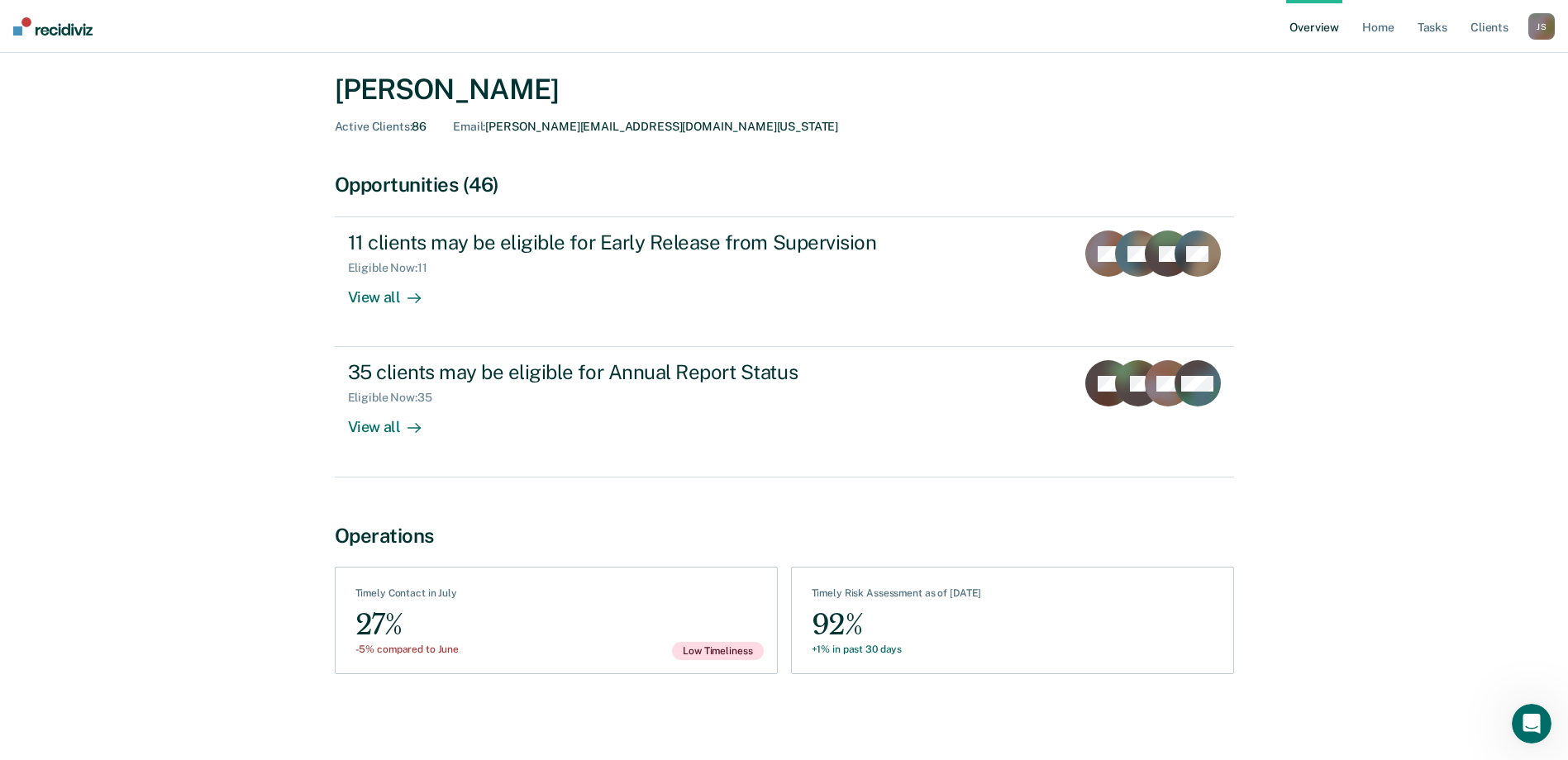
click at [419, 603] on div "Timely Contact in July" at bounding box center [407, 596] width 105 height 18
click at [400, 622] on div "27%" at bounding box center [407, 624] width 105 height 37
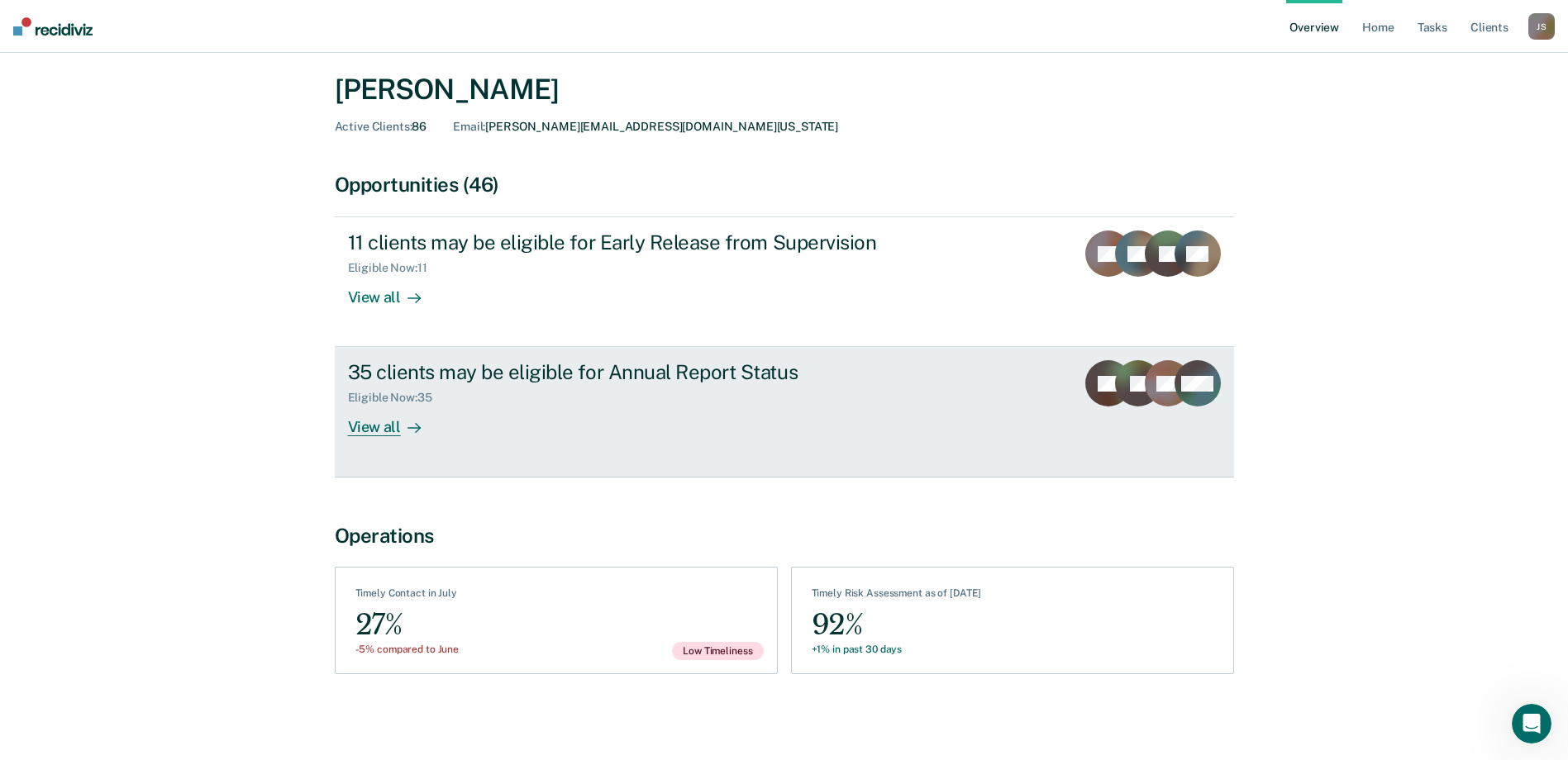
click at [408, 429] on icon at bounding box center [414, 428] width 13 height 13
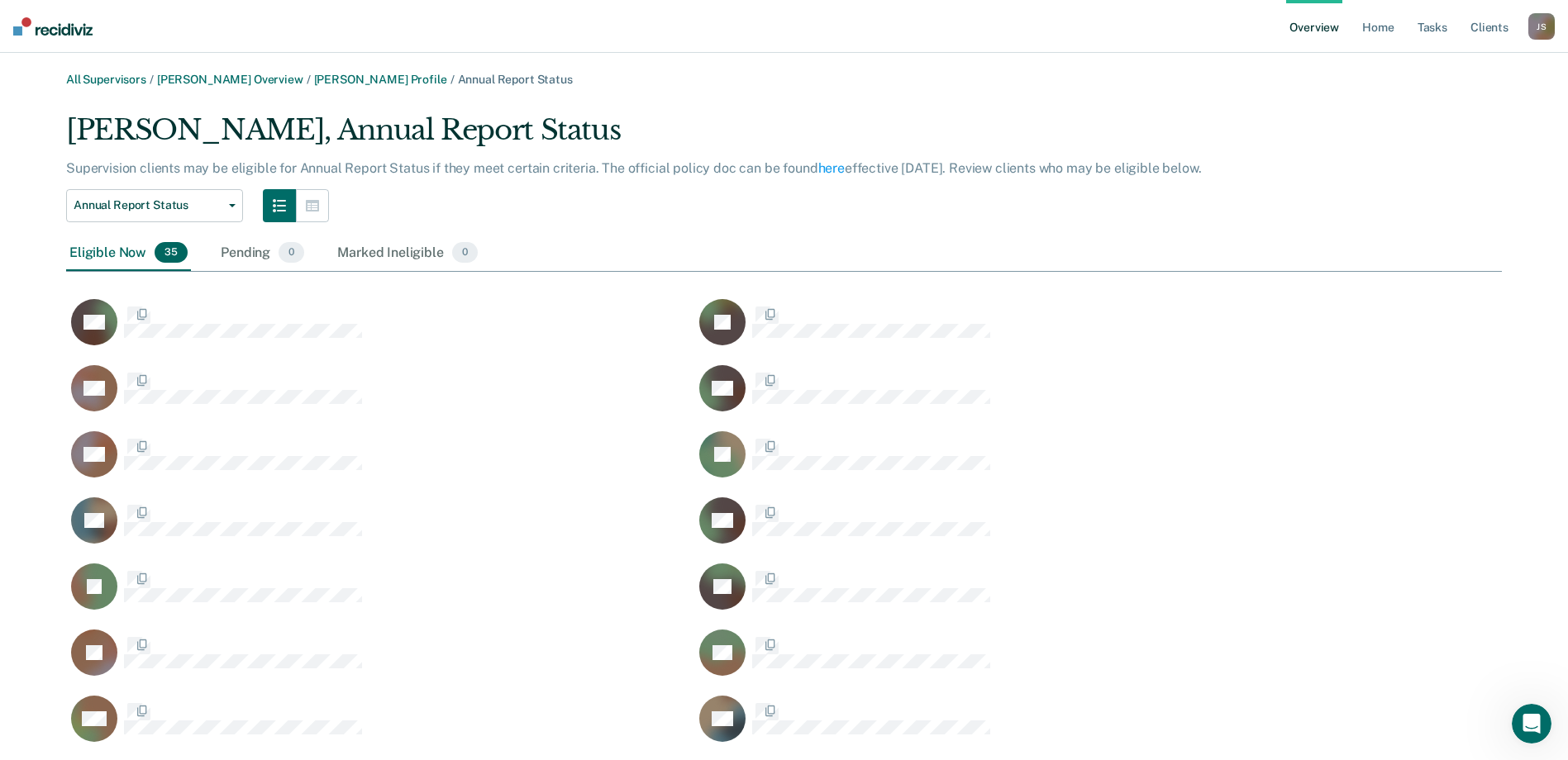
scroll to position [1362, 1423]
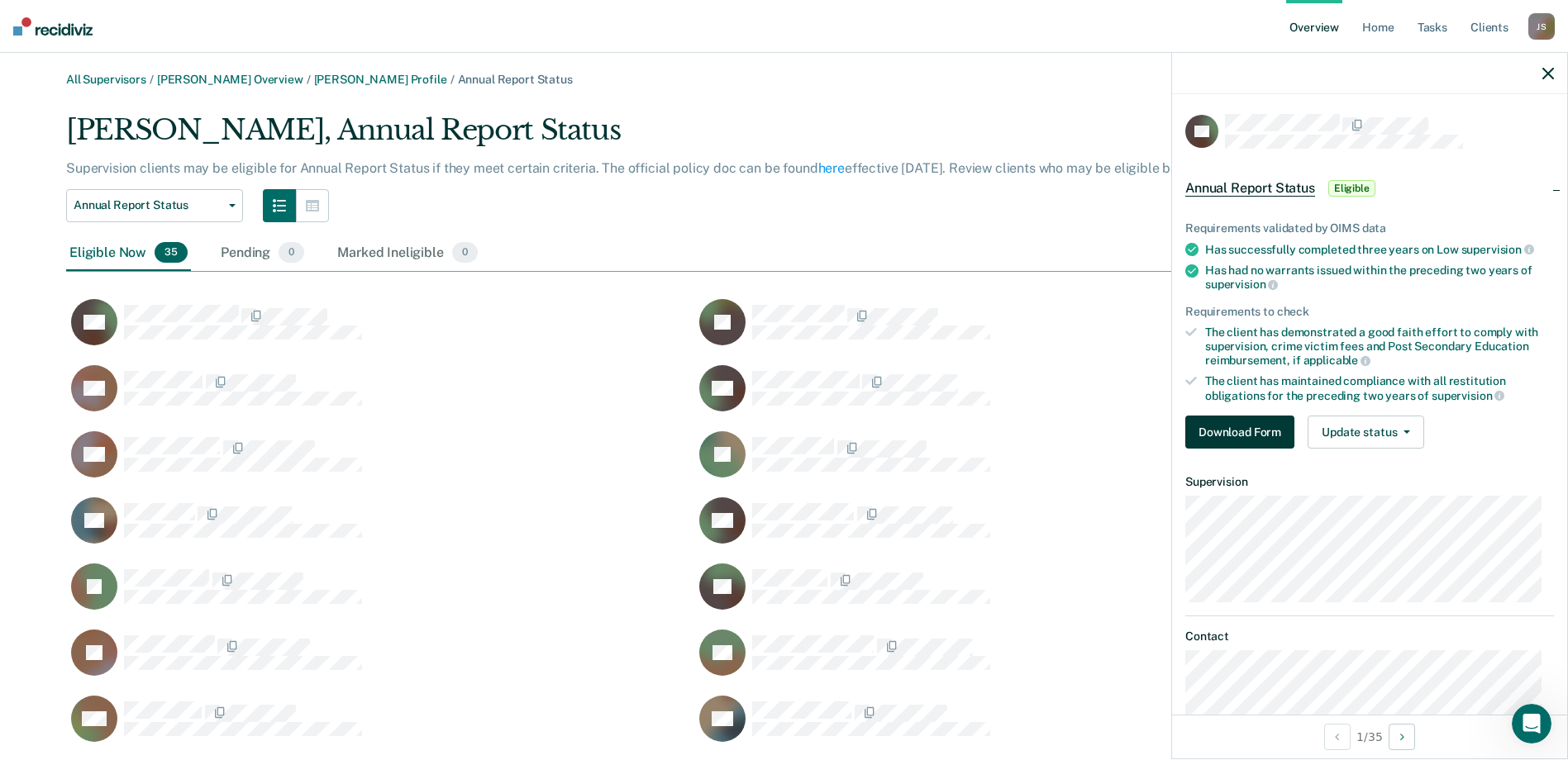
click at [1211, 428] on button "Download Form" at bounding box center [1240, 431] width 109 height 33
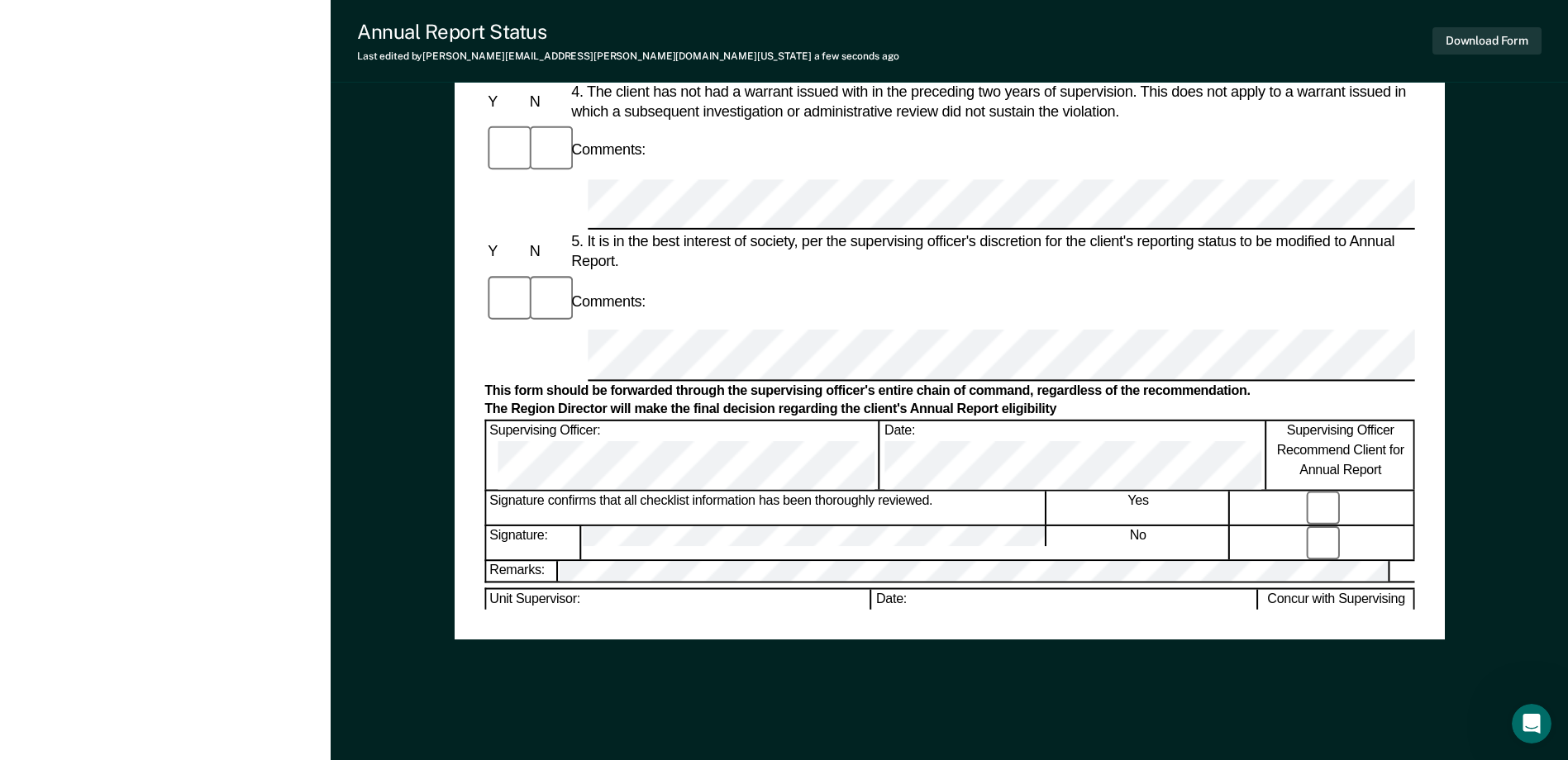
scroll to position [796, 0]
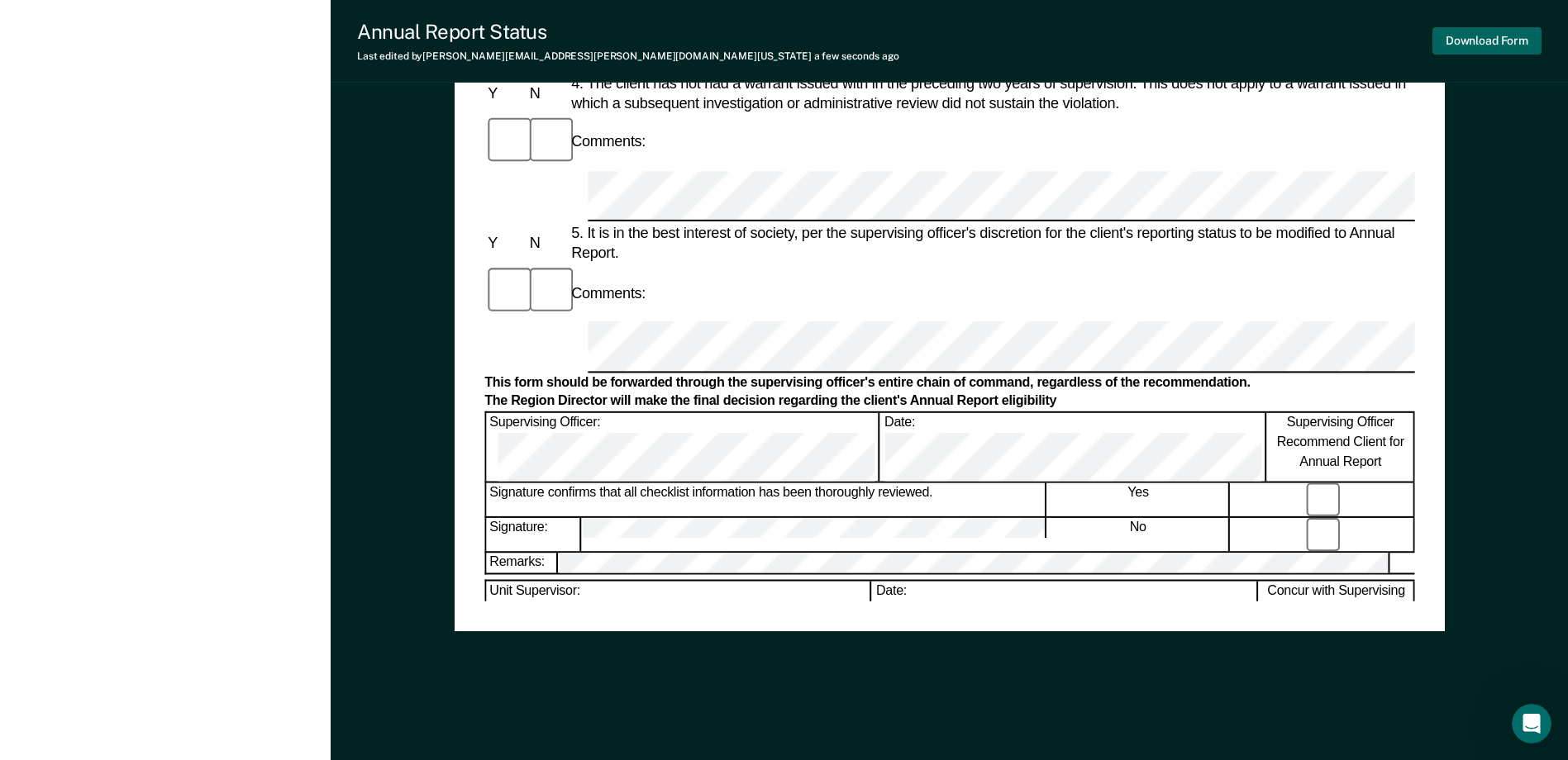
click at [1482, 46] on button "Download Form" at bounding box center [1487, 40] width 109 height 27
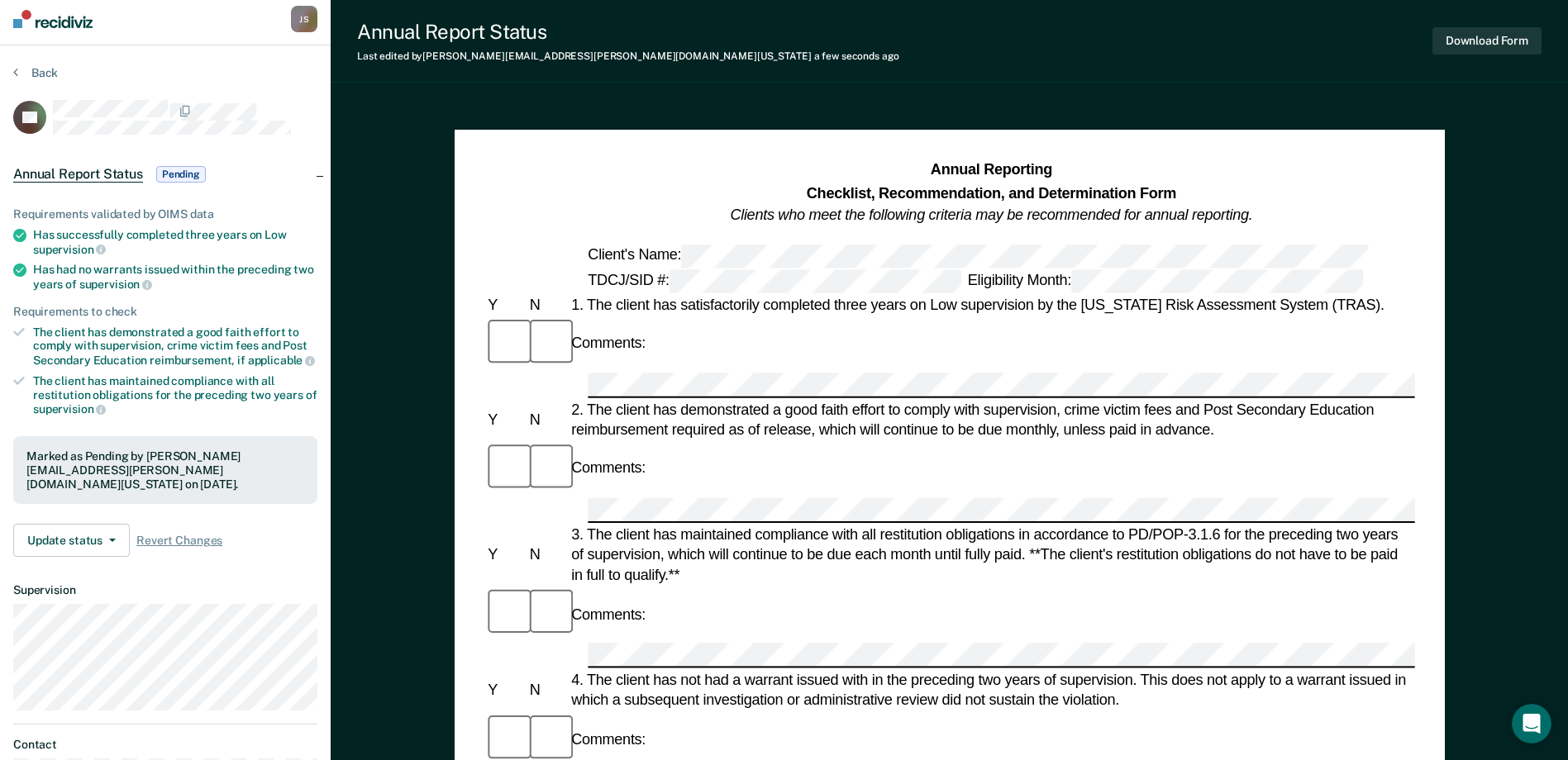
scroll to position [0, 0]
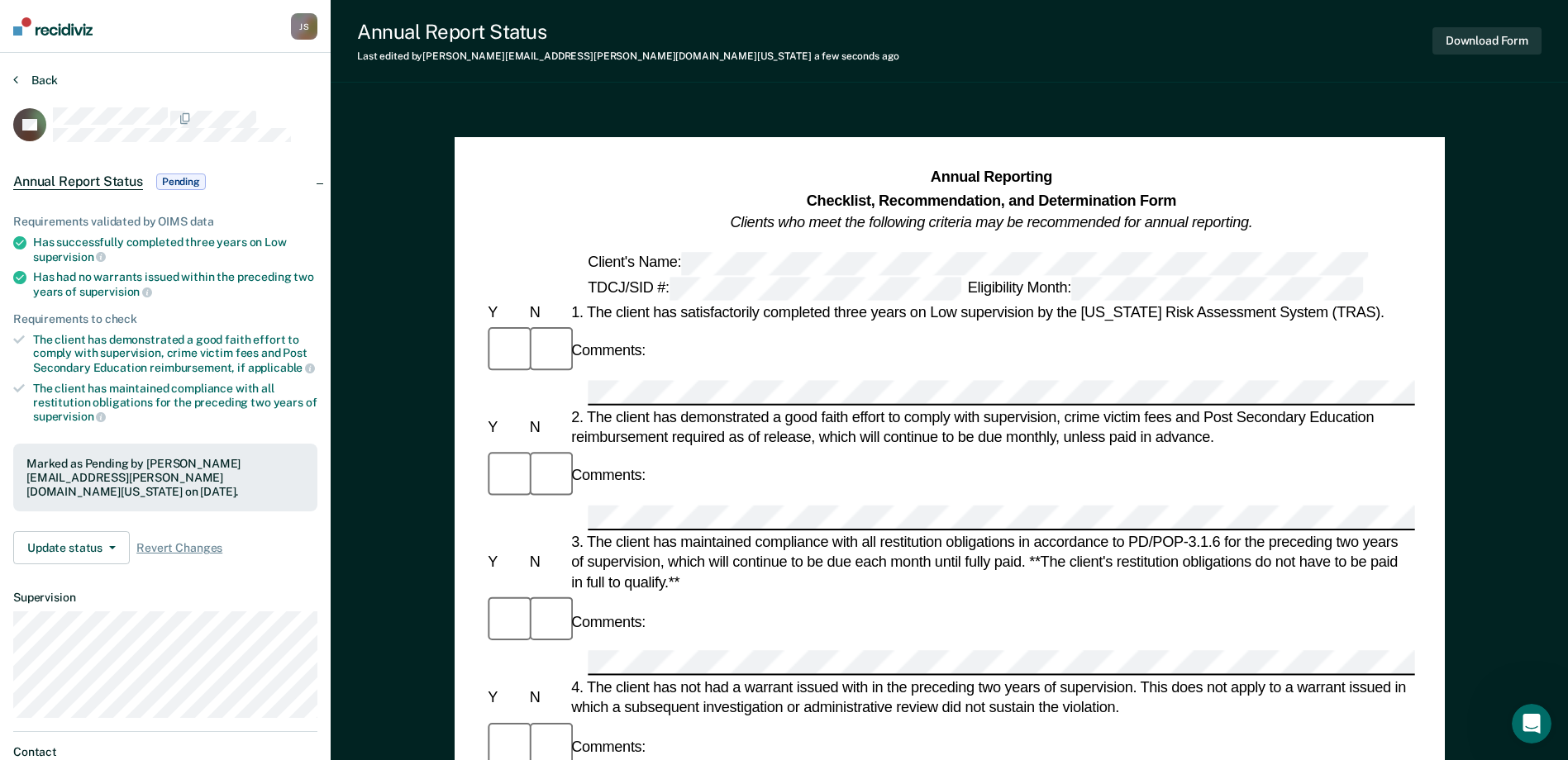
click at [41, 84] on button "Back" at bounding box center [35, 80] width 44 height 15
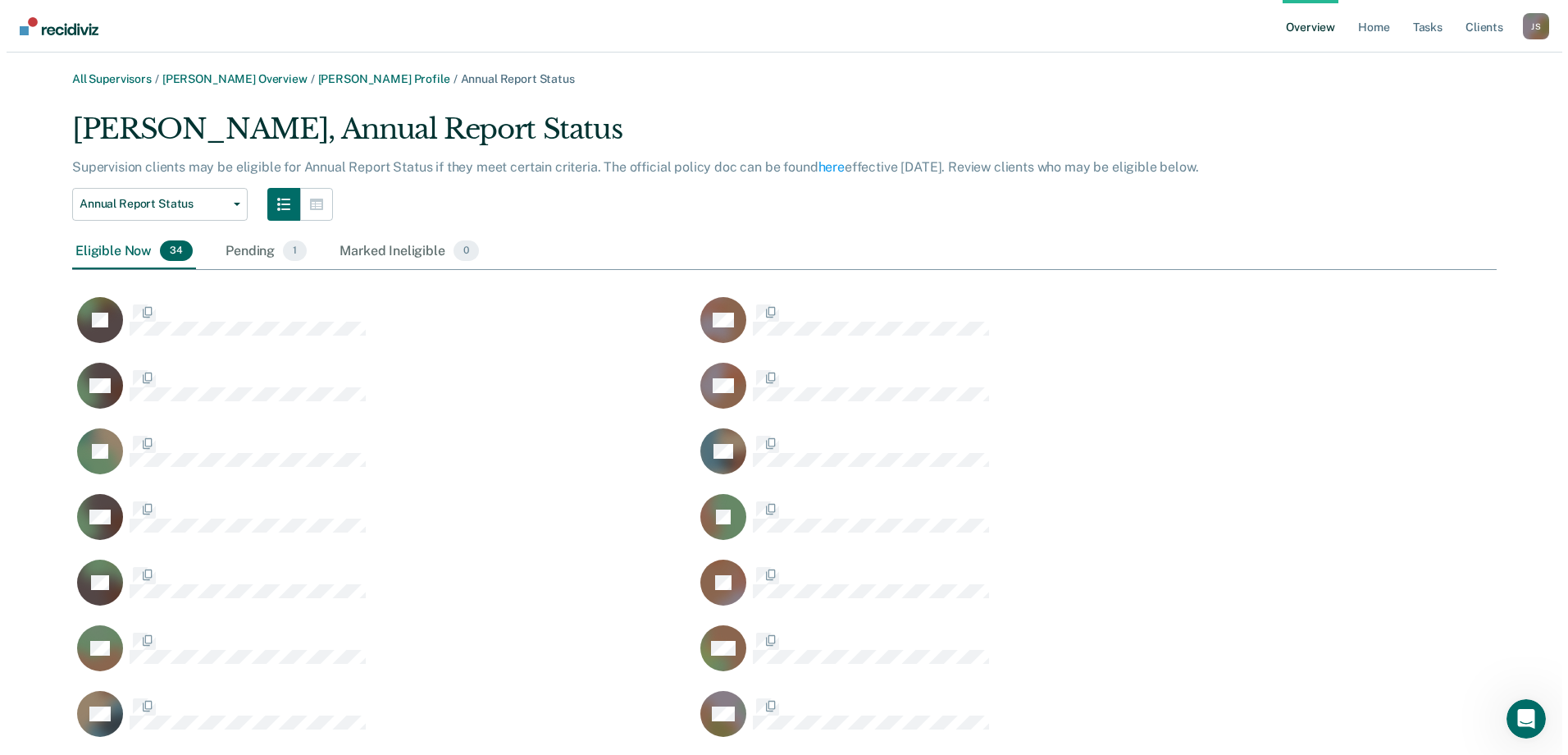
scroll to position [1287, 1412]
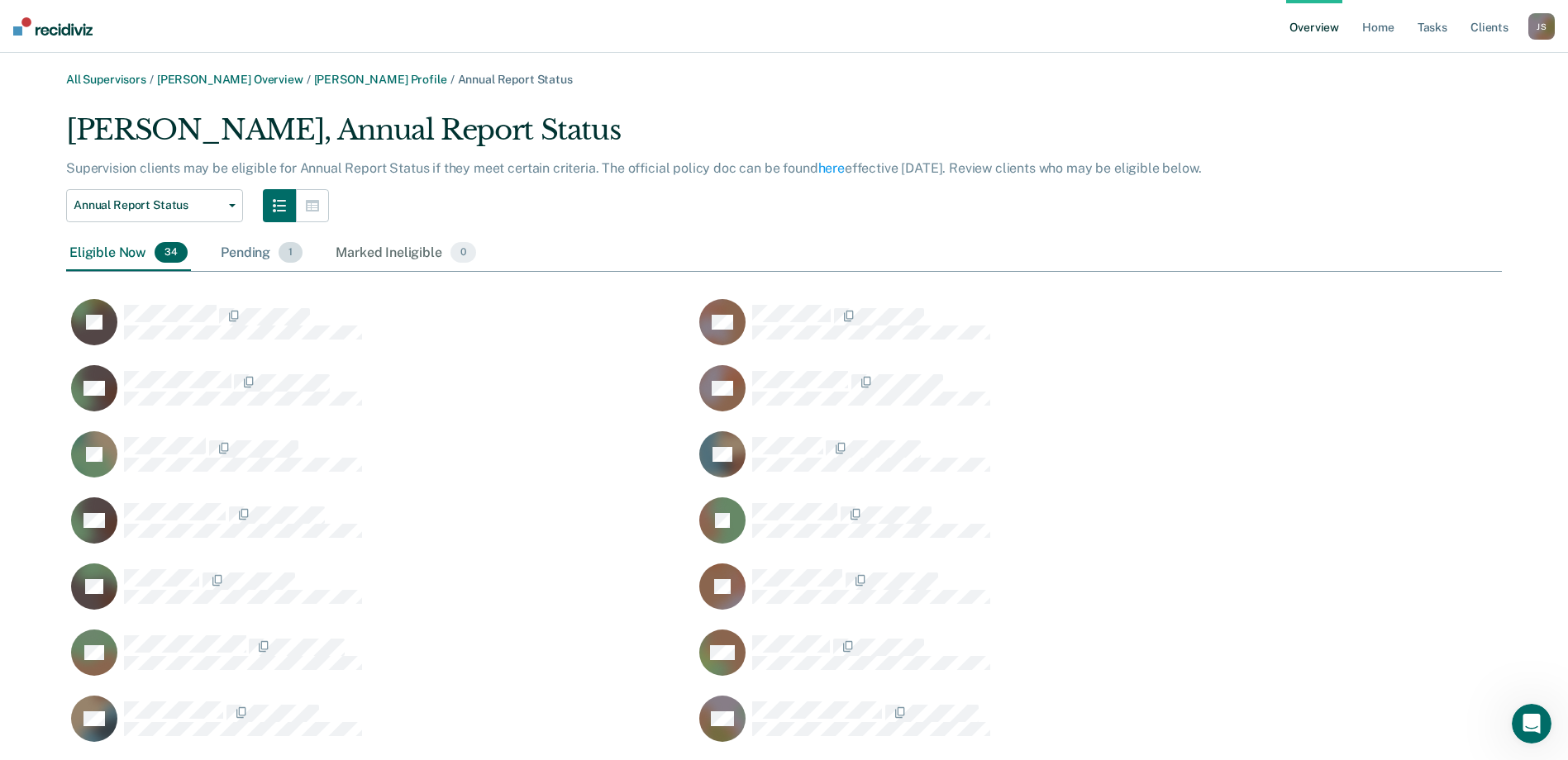
click at [286, 259] on span "1" at bounding box center [290, 252] width 24 height 22
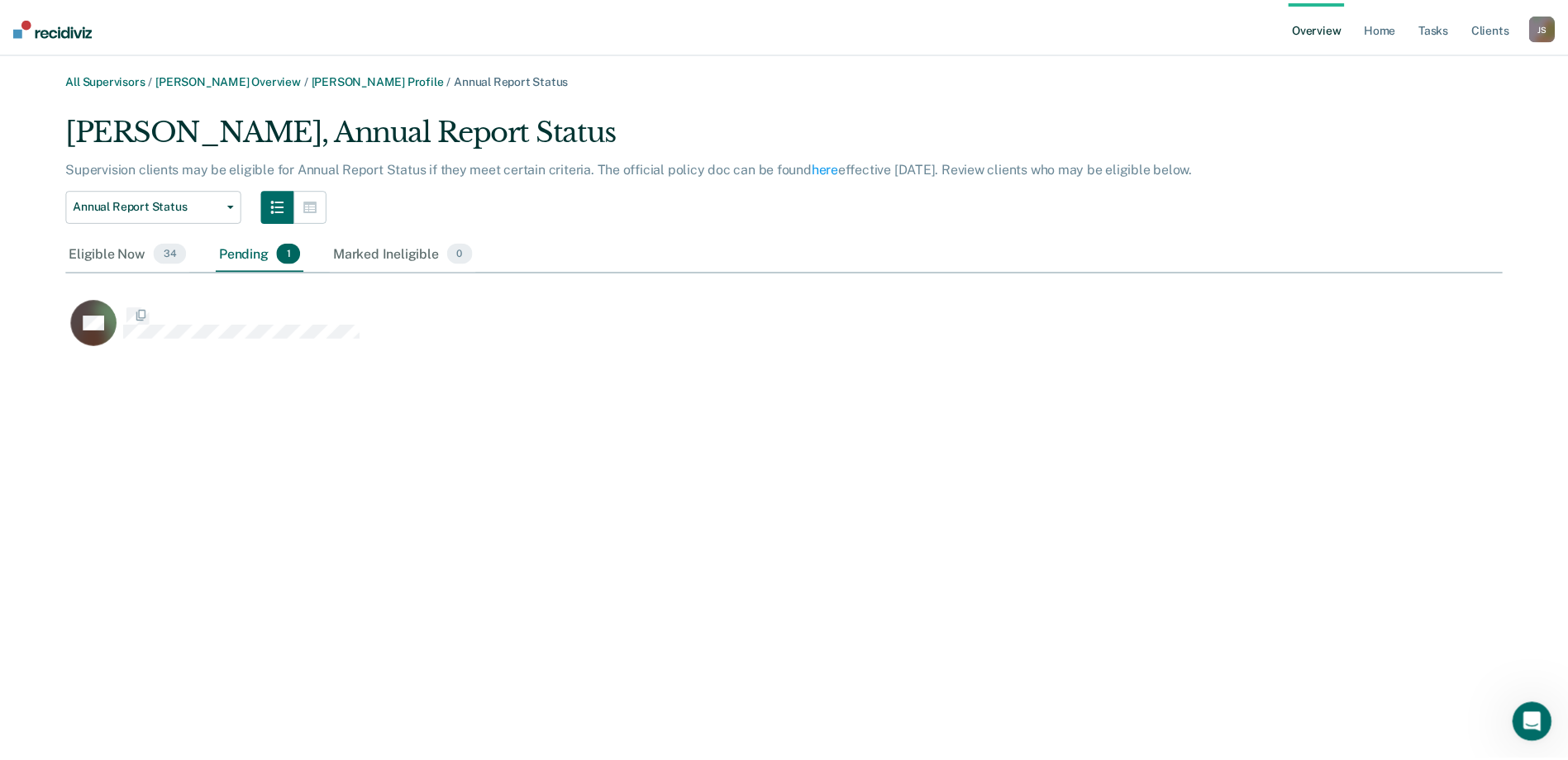
scroll to position [13, 13]
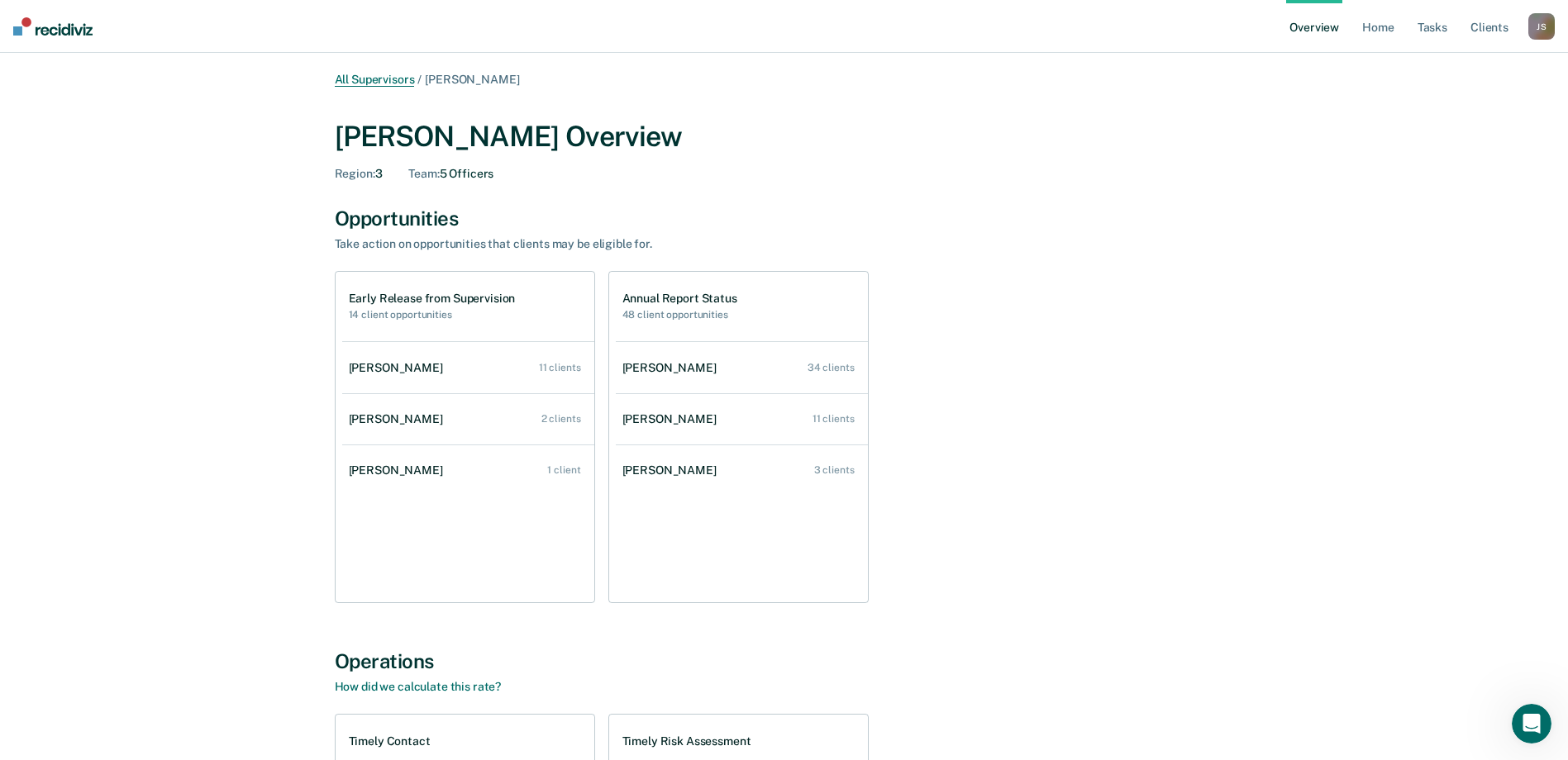
click at [399, 76] on link "All Supervisors" at bounding box center [374, 79] width 80 height 14
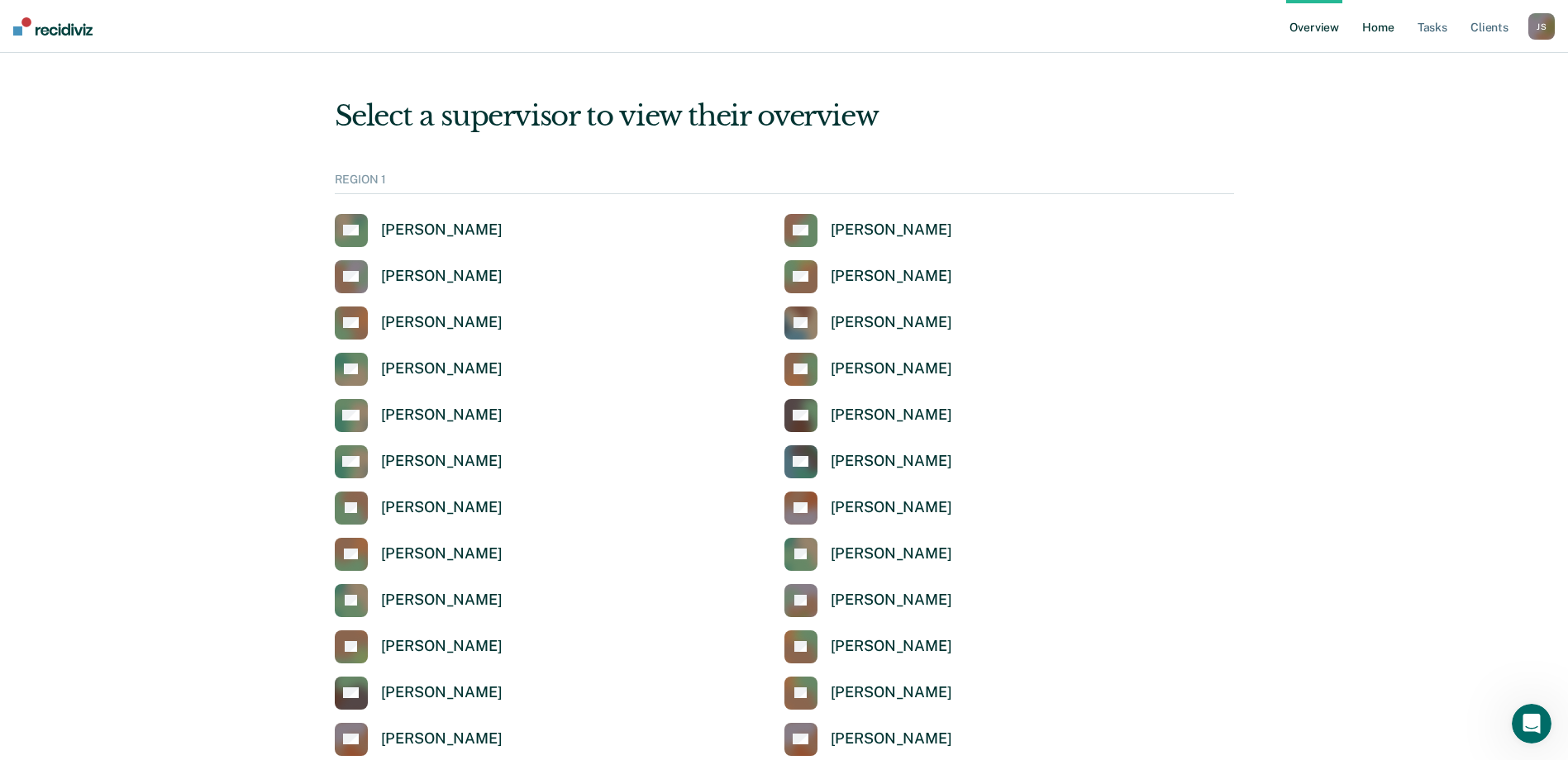
click at [1371, 33] on link "Home" at bounding box center [1378, 26] width 38 height 53
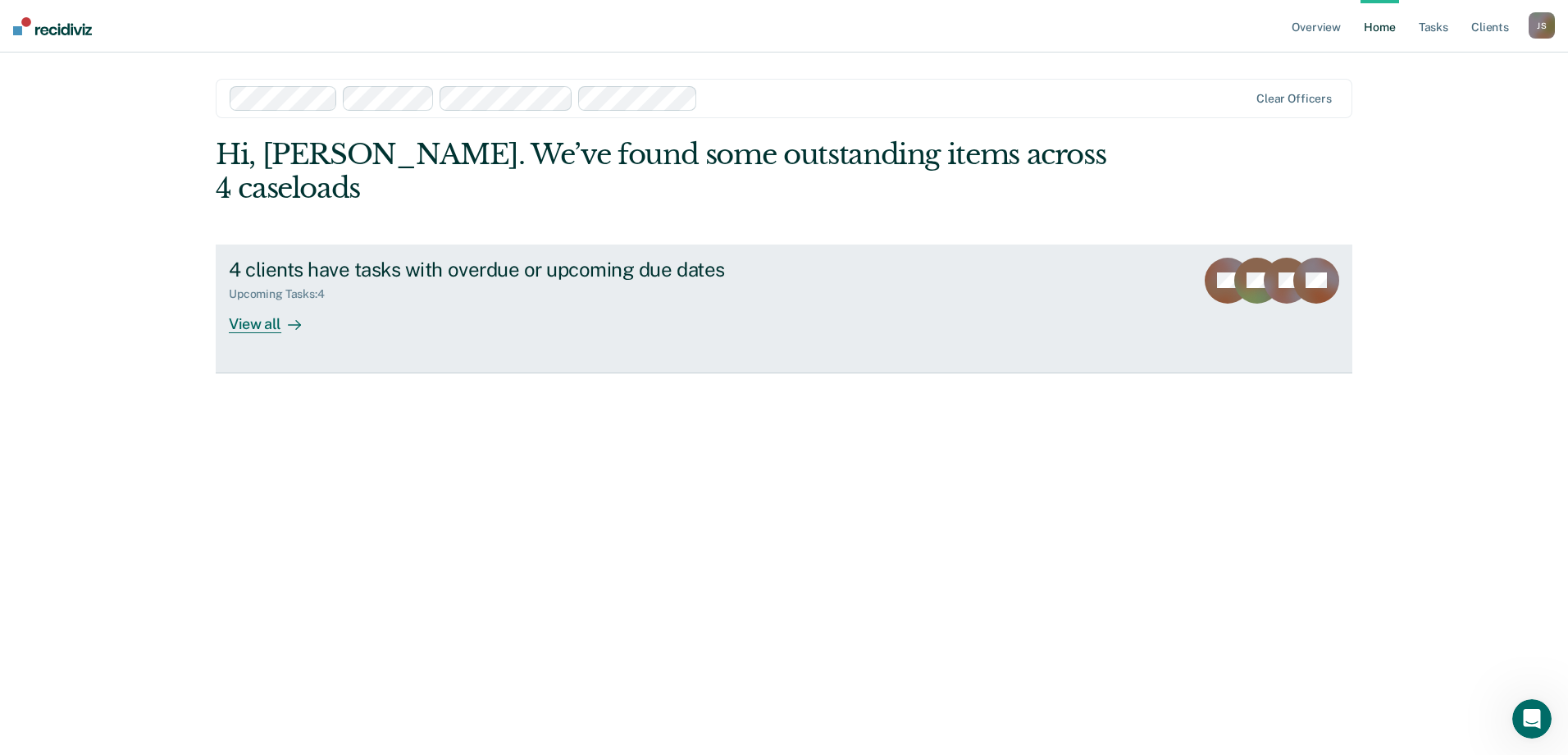
click at [266, 301] on div "View all" at bounding box center [275, 317] width 92 height 32
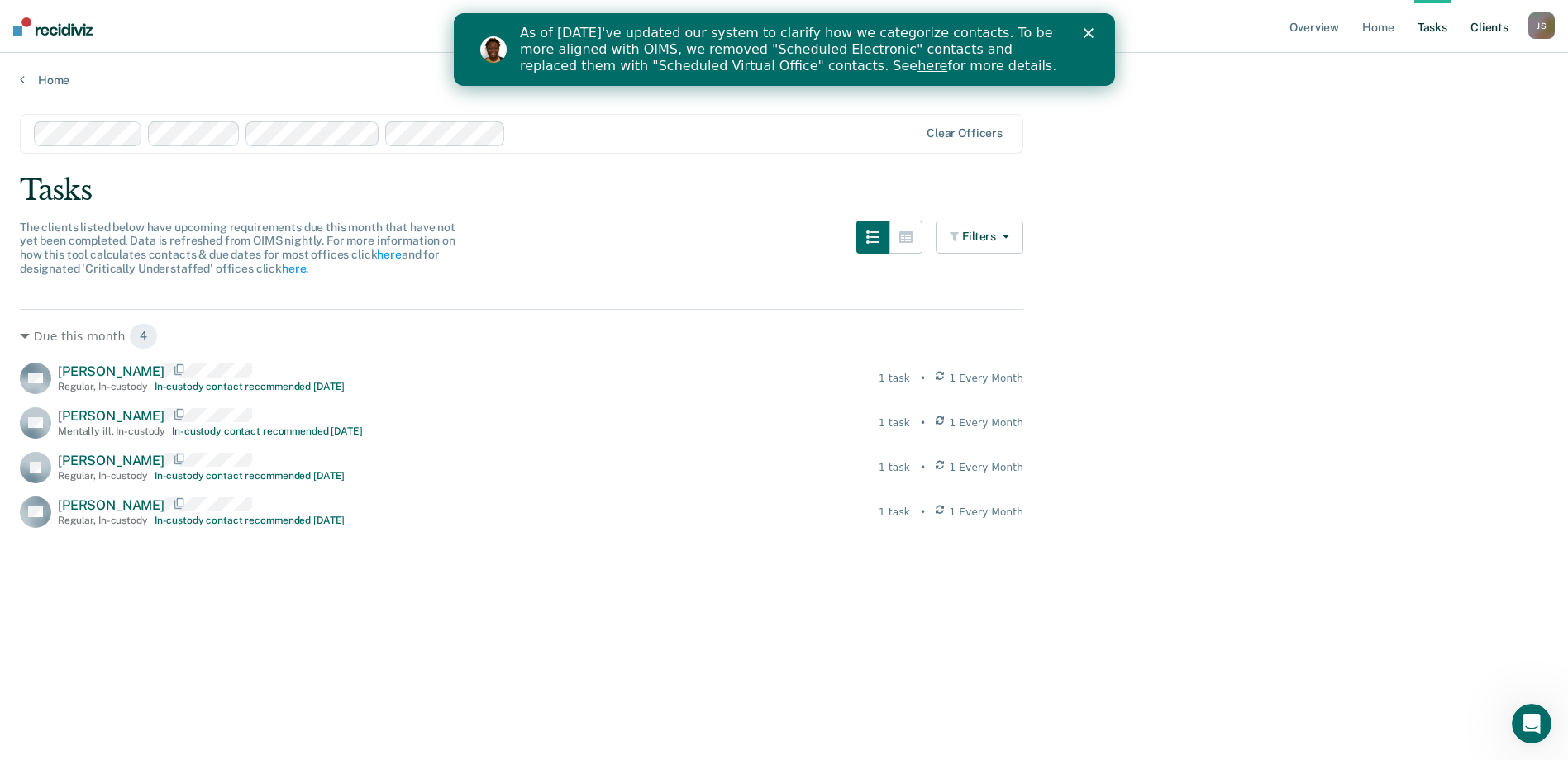
click at [1484, 28] on link "Client s" at bounding box center [1489, 26] width 44 height 53
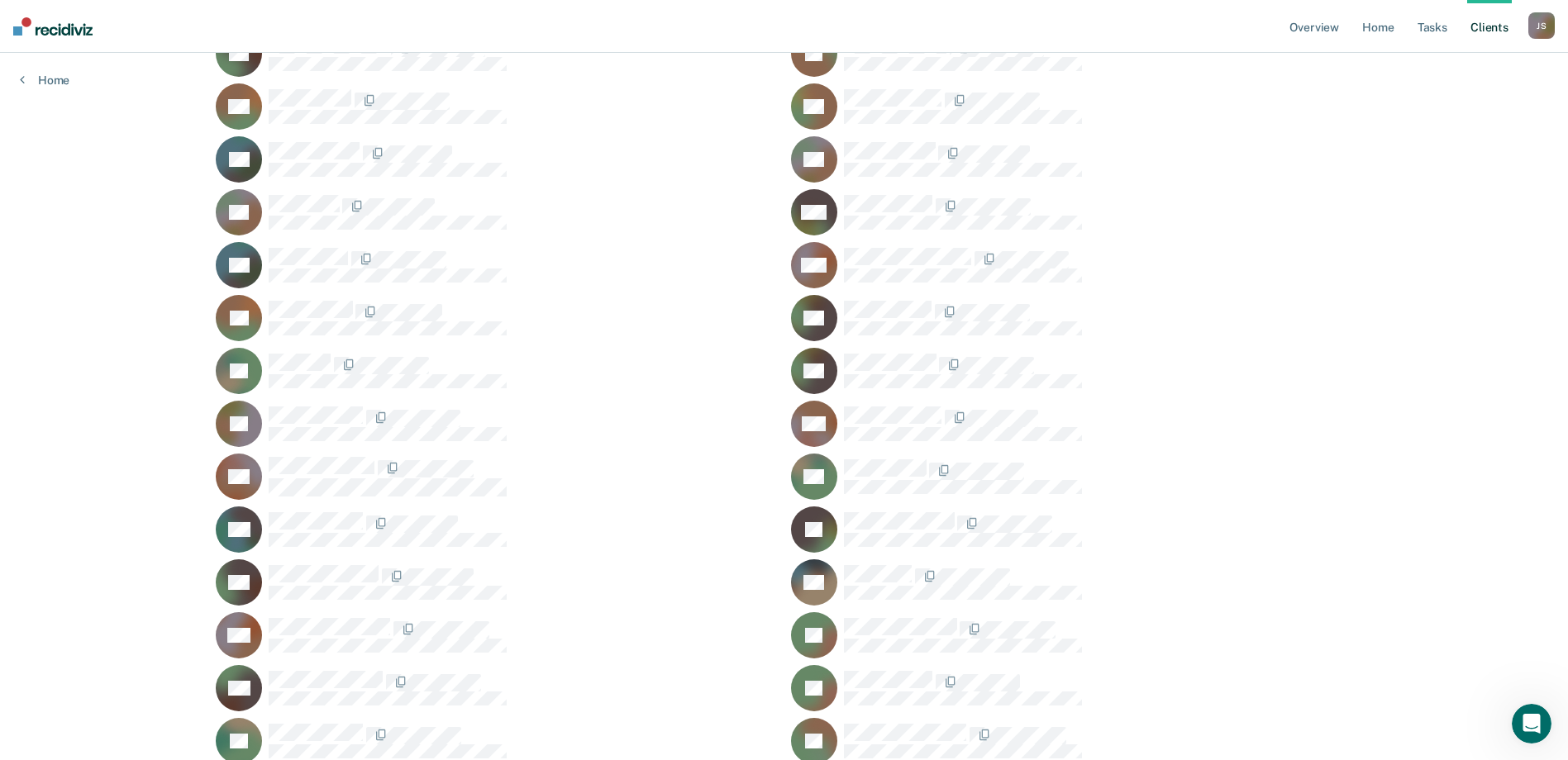
scroll to position [1818, 0]
